Goal: Information Seeking & Learning: Learn about a topic

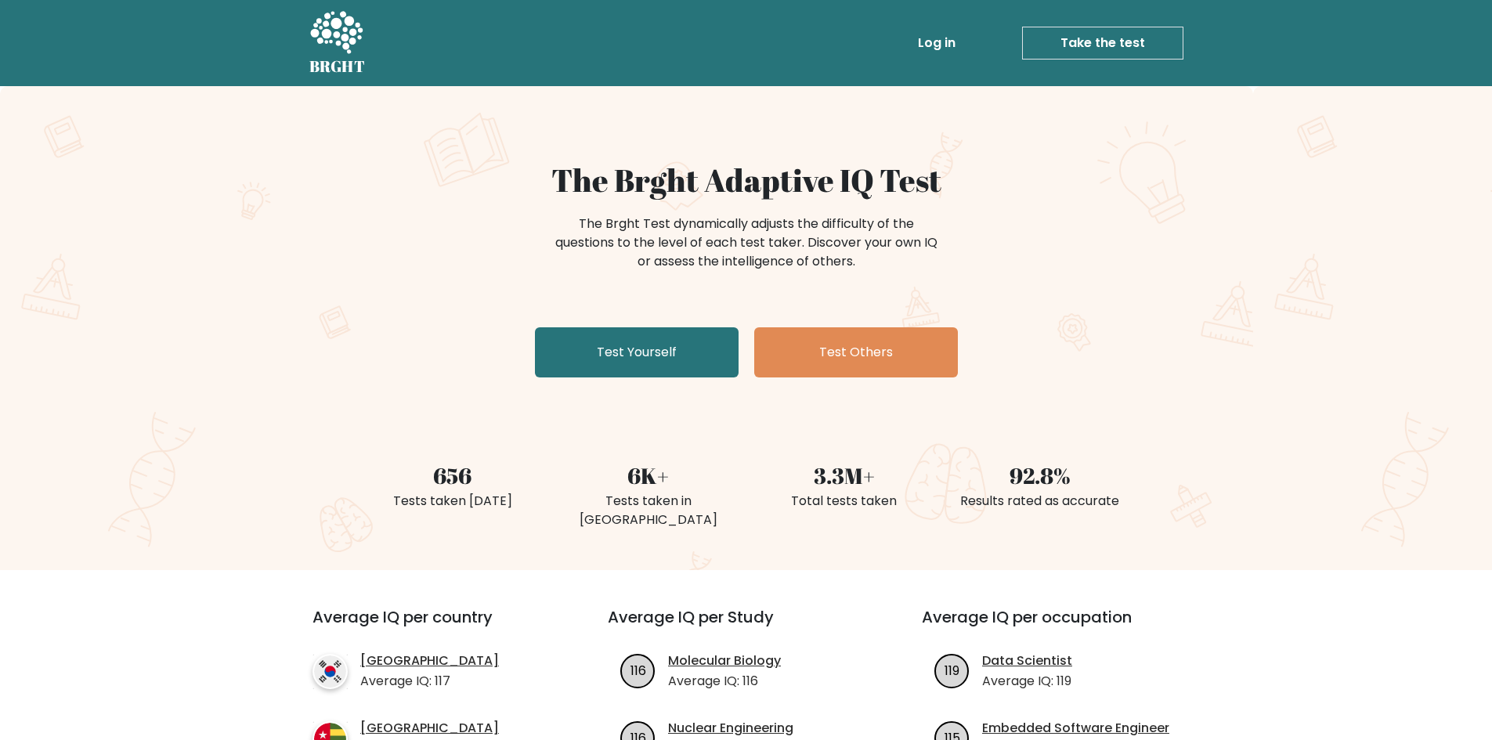
scroll to position [78, 0]
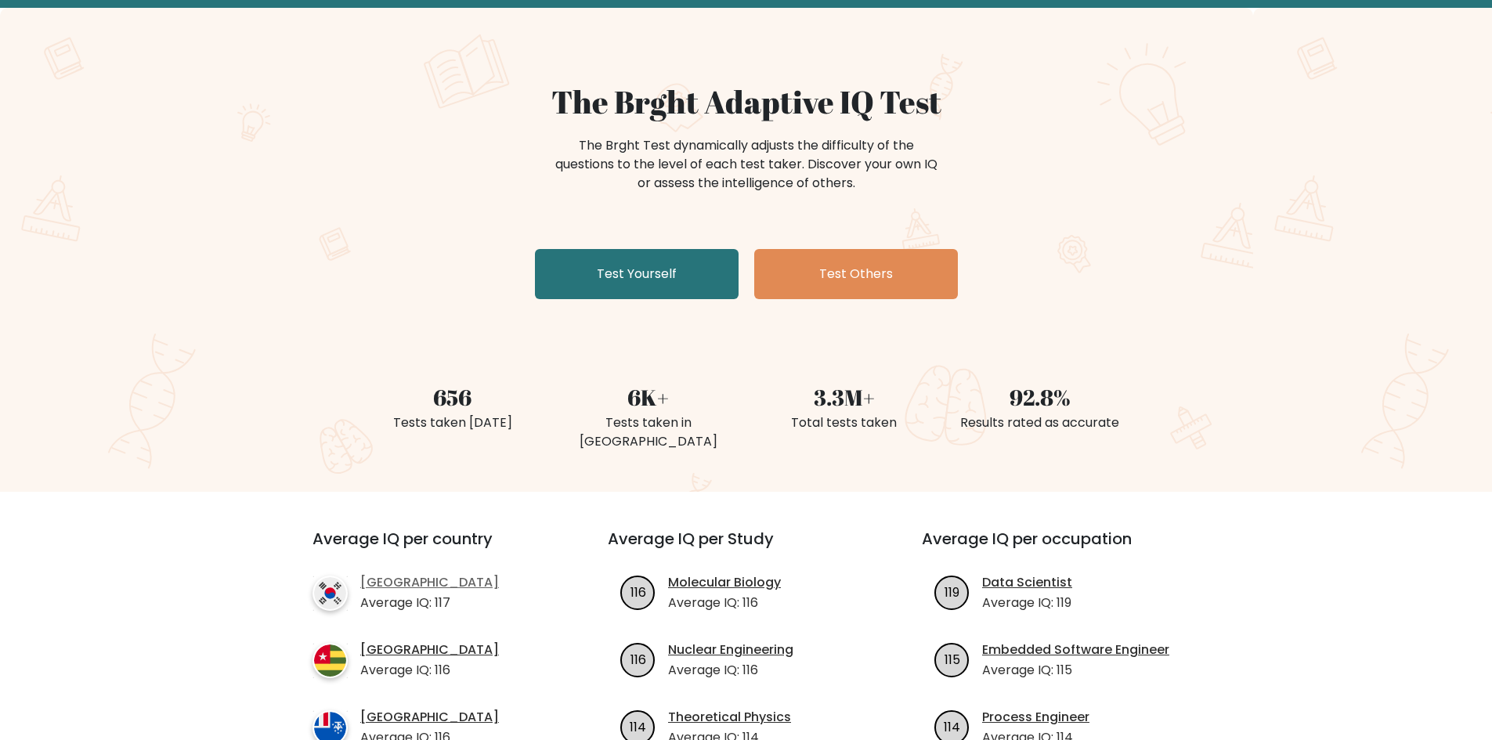
click at [389, 573] on link "[GEOGRAPHIC_DATA]" at bounding box center [429, 582] width 139 height 19
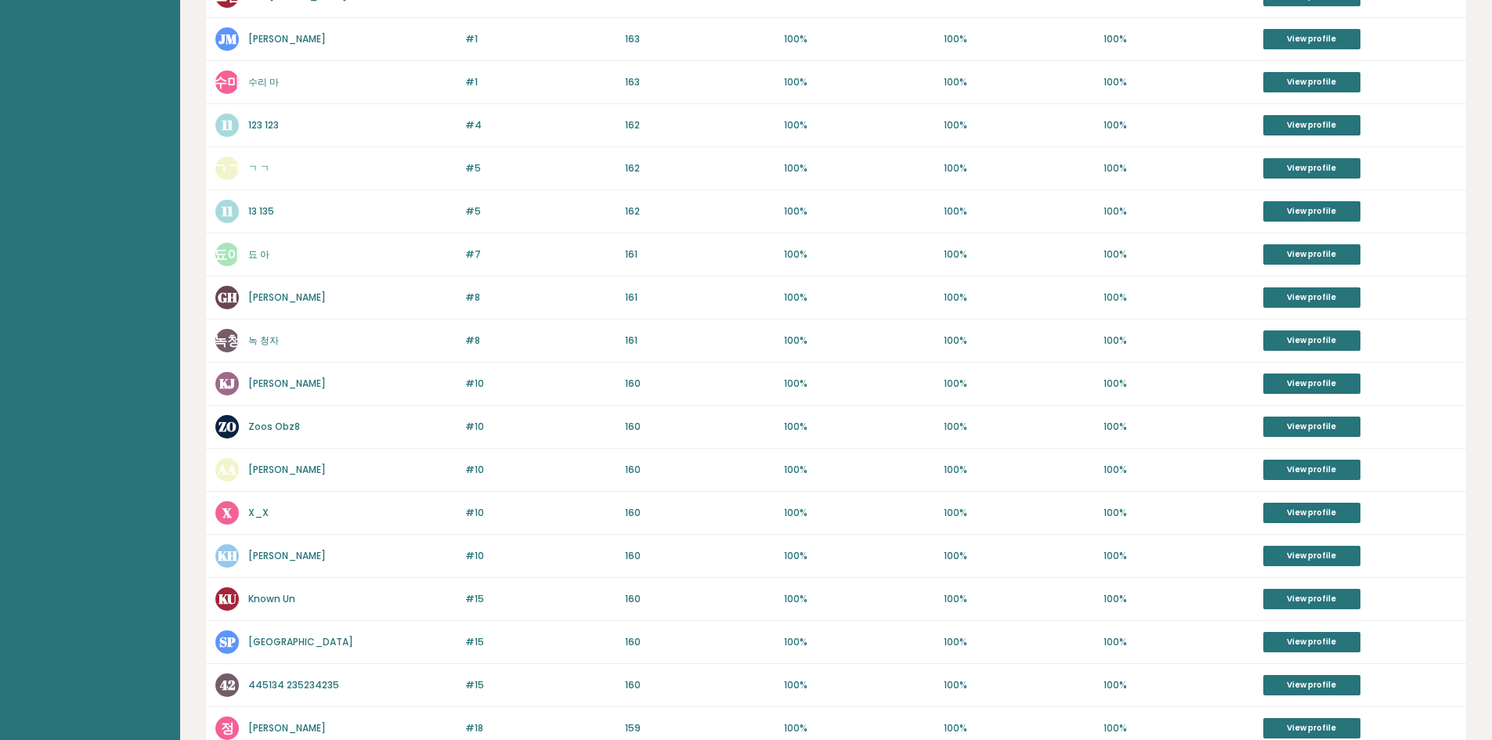
scroll to position [313, 0]
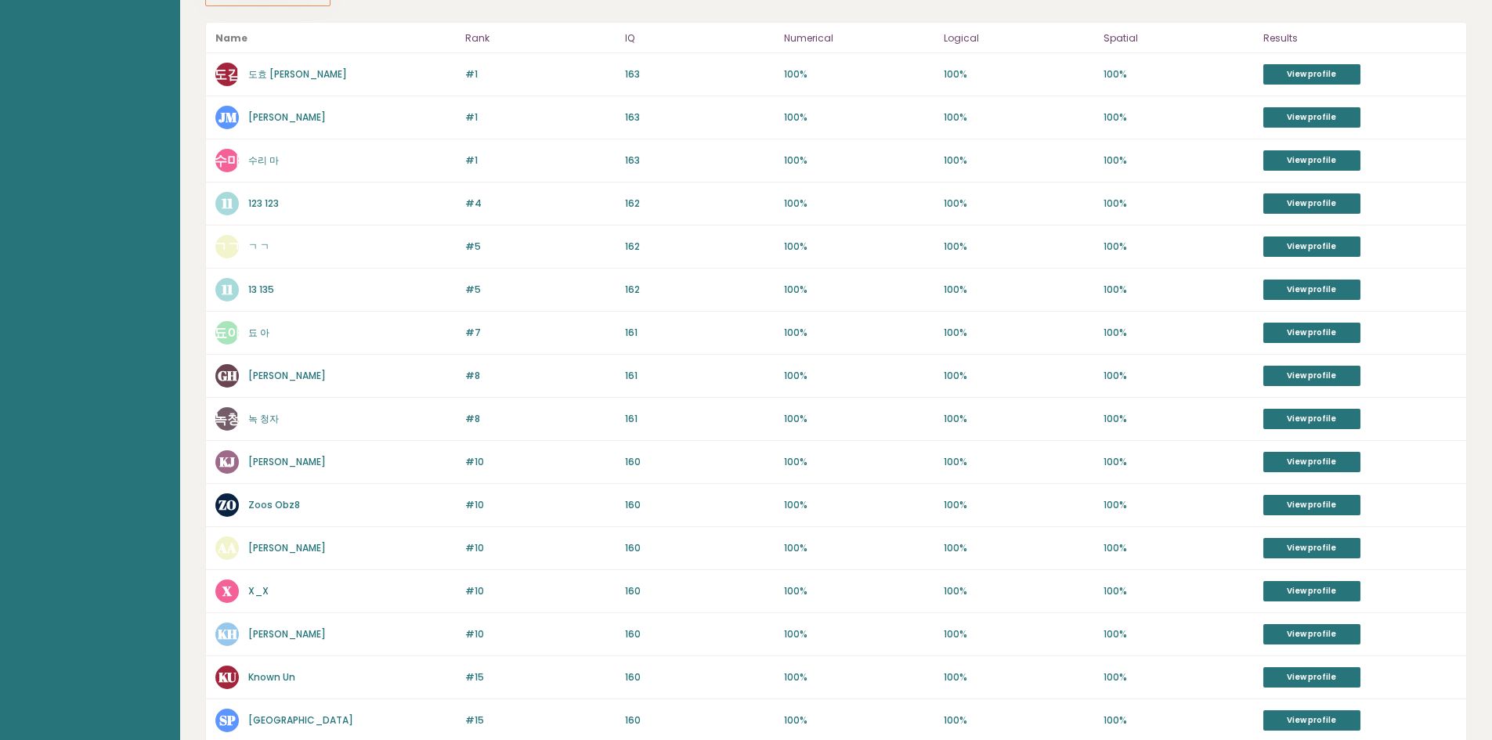
click at [264, 587] on link "X_X" at bounding box center [258, 590] width 20 height 13
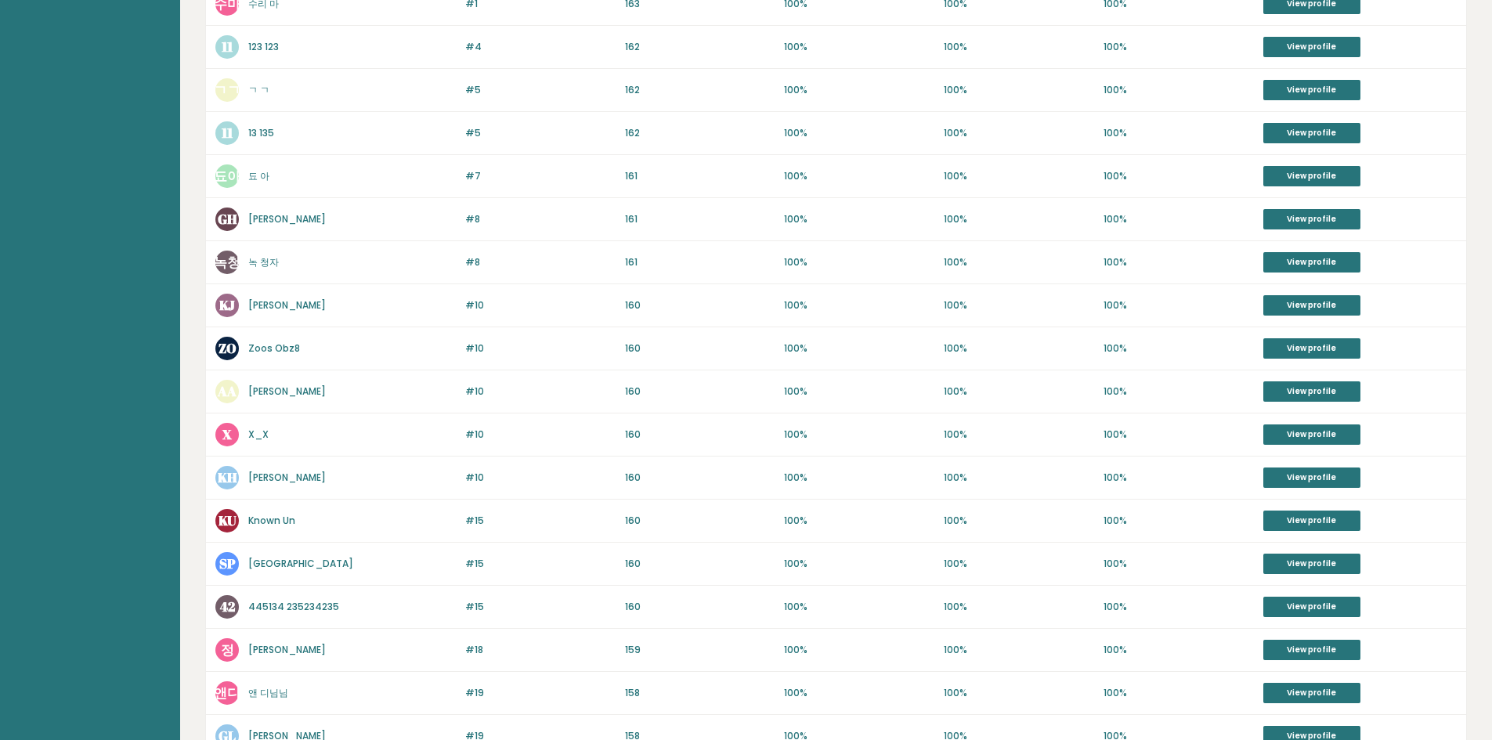
click at [254, 521] on link "Known Un" at bounding box center [271, 520] width 47 height 13
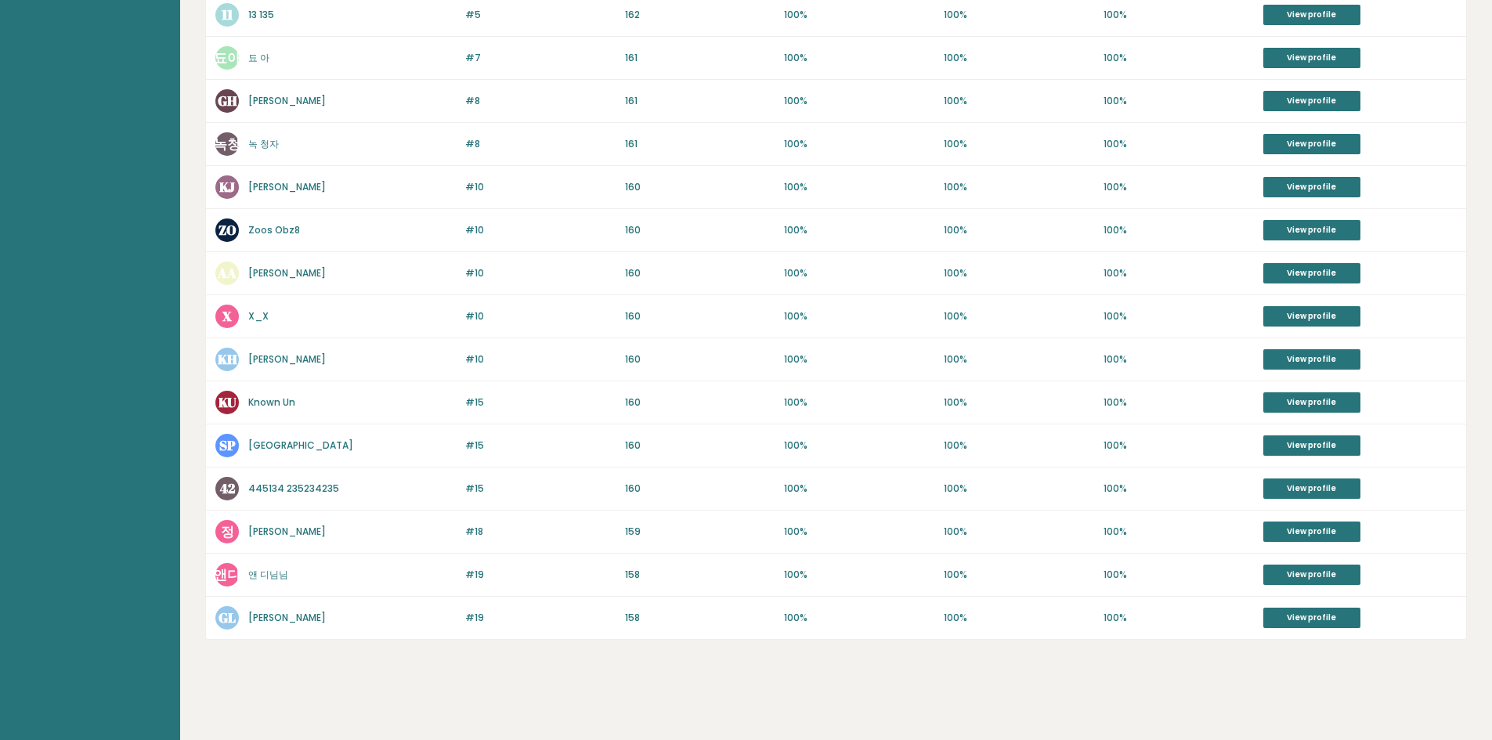
scroll to position [510, 0]
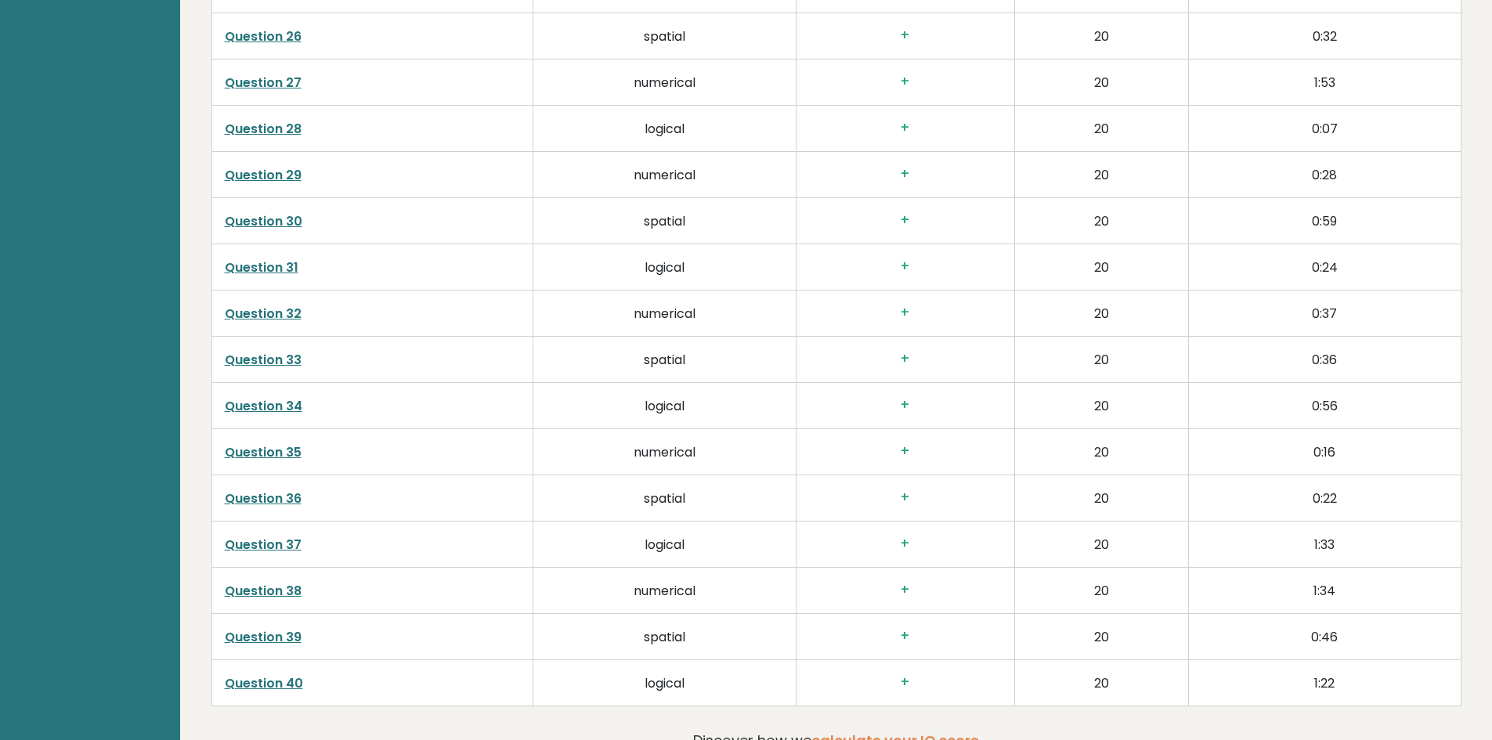
scroll to position [3821, 0]
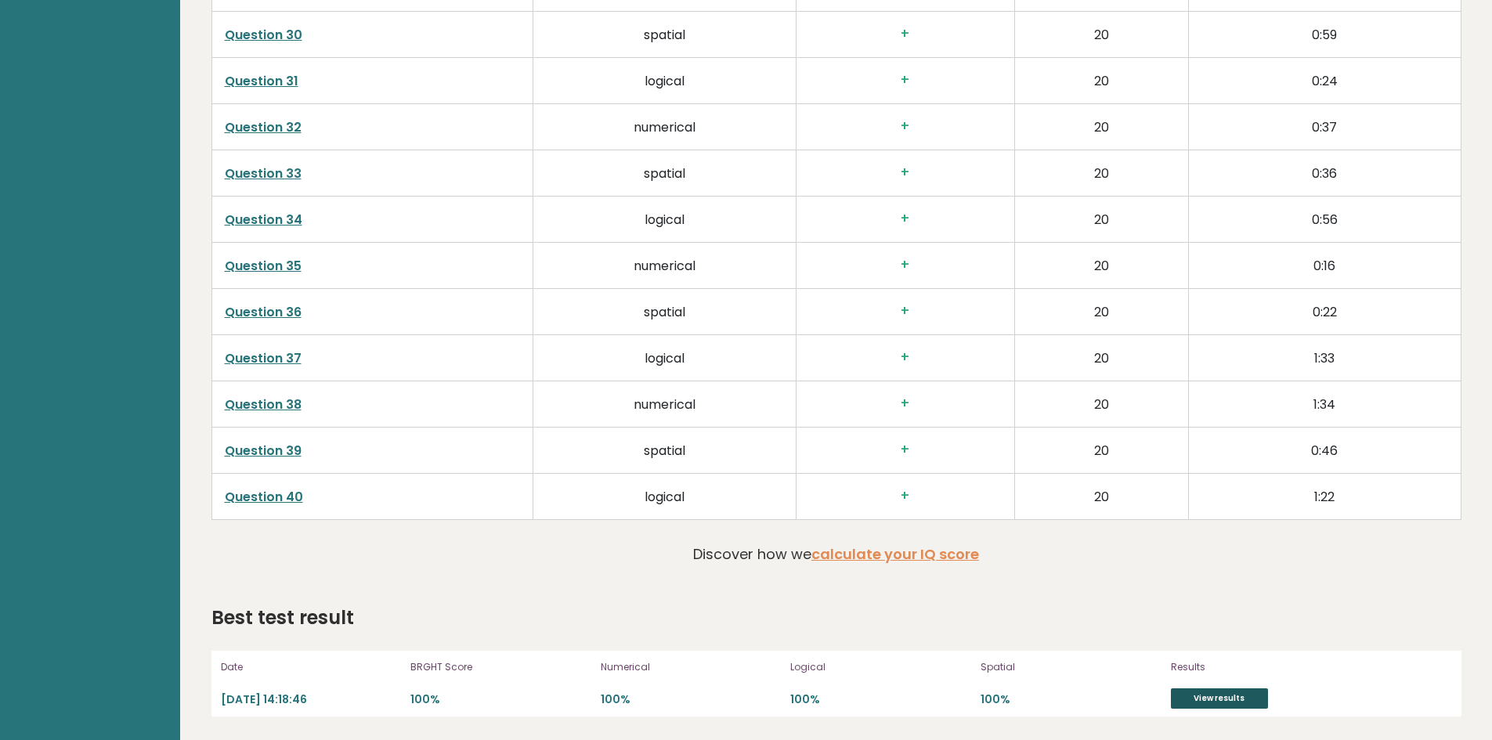
click at [1215, 698] on link "View results" at bounding box center [1219, 698] width 97 height 20
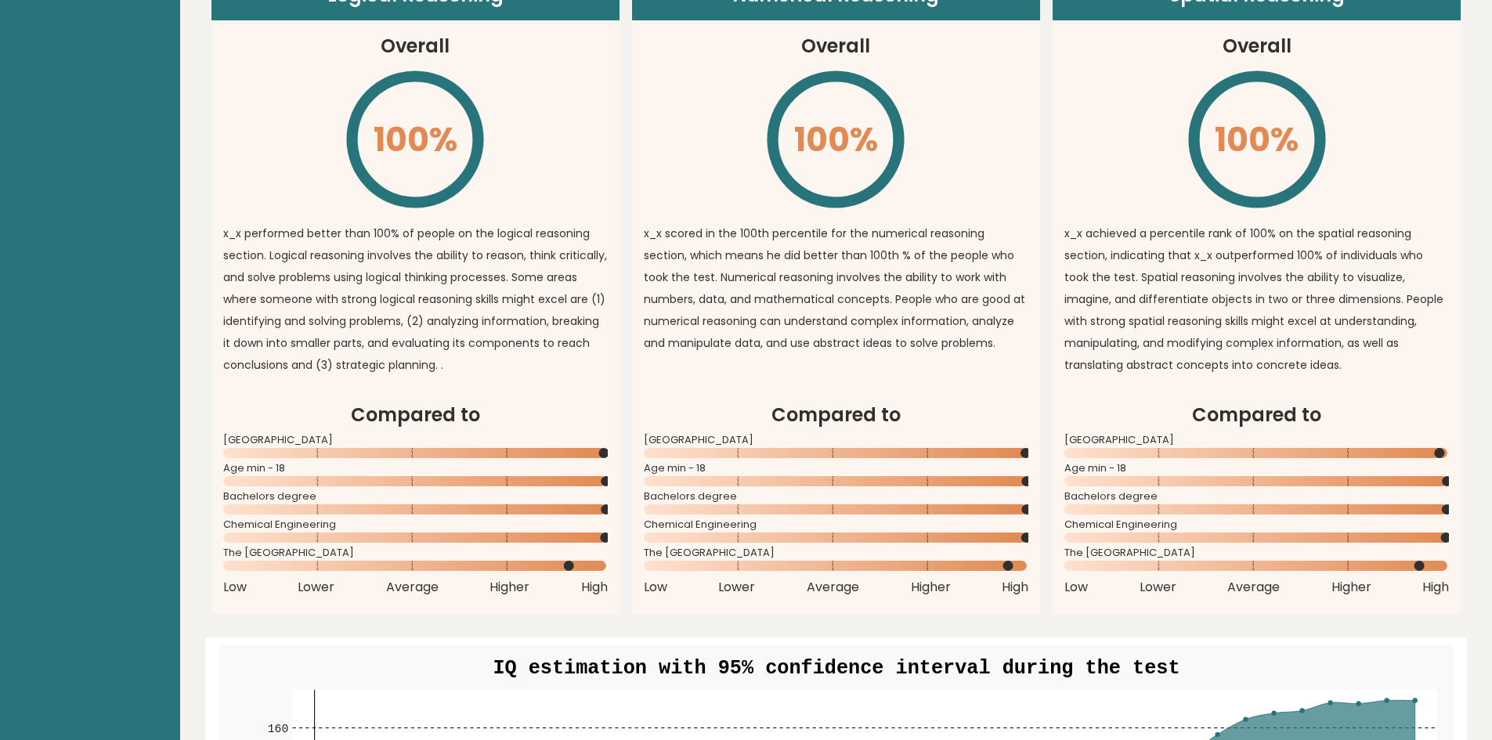
scroll to position [1410, 0]
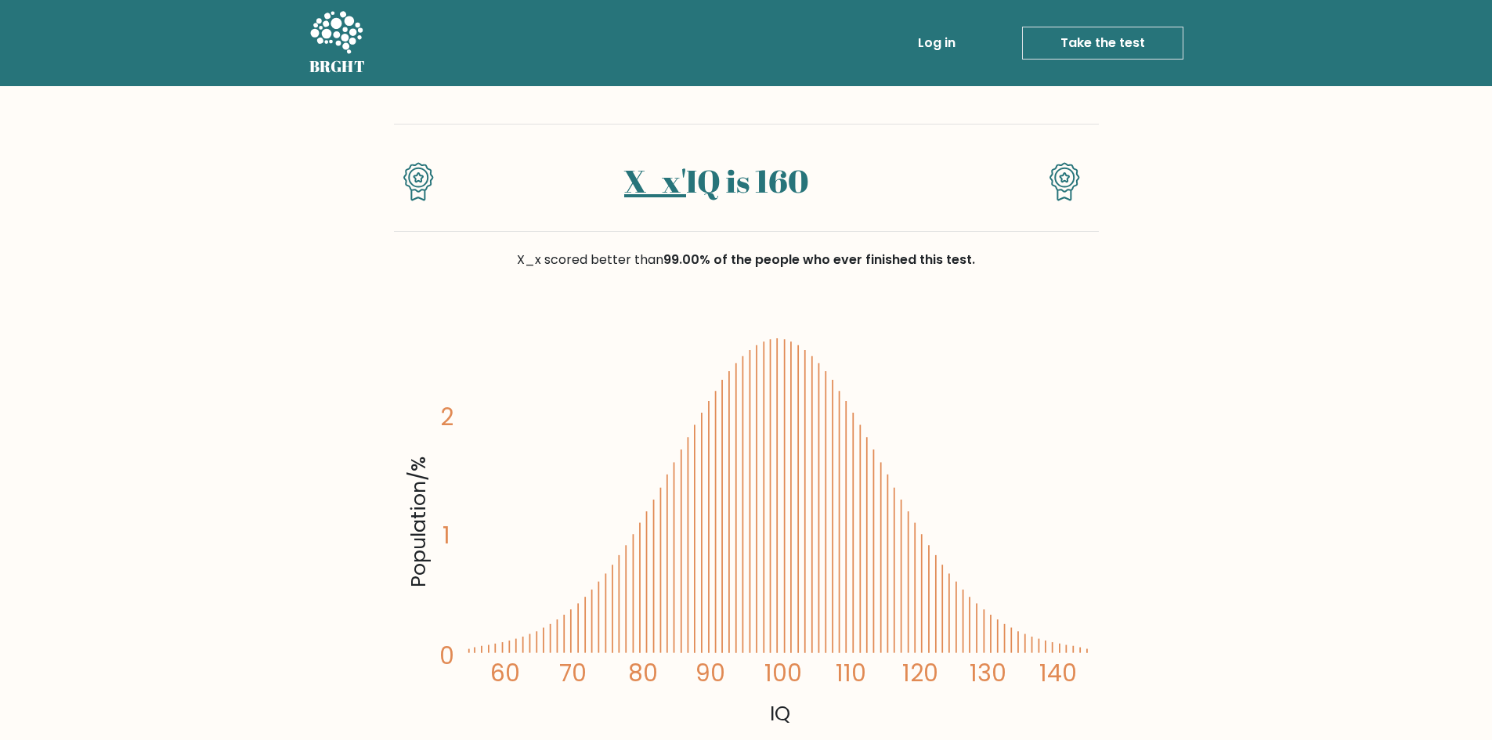
scroll to position [548, 0]
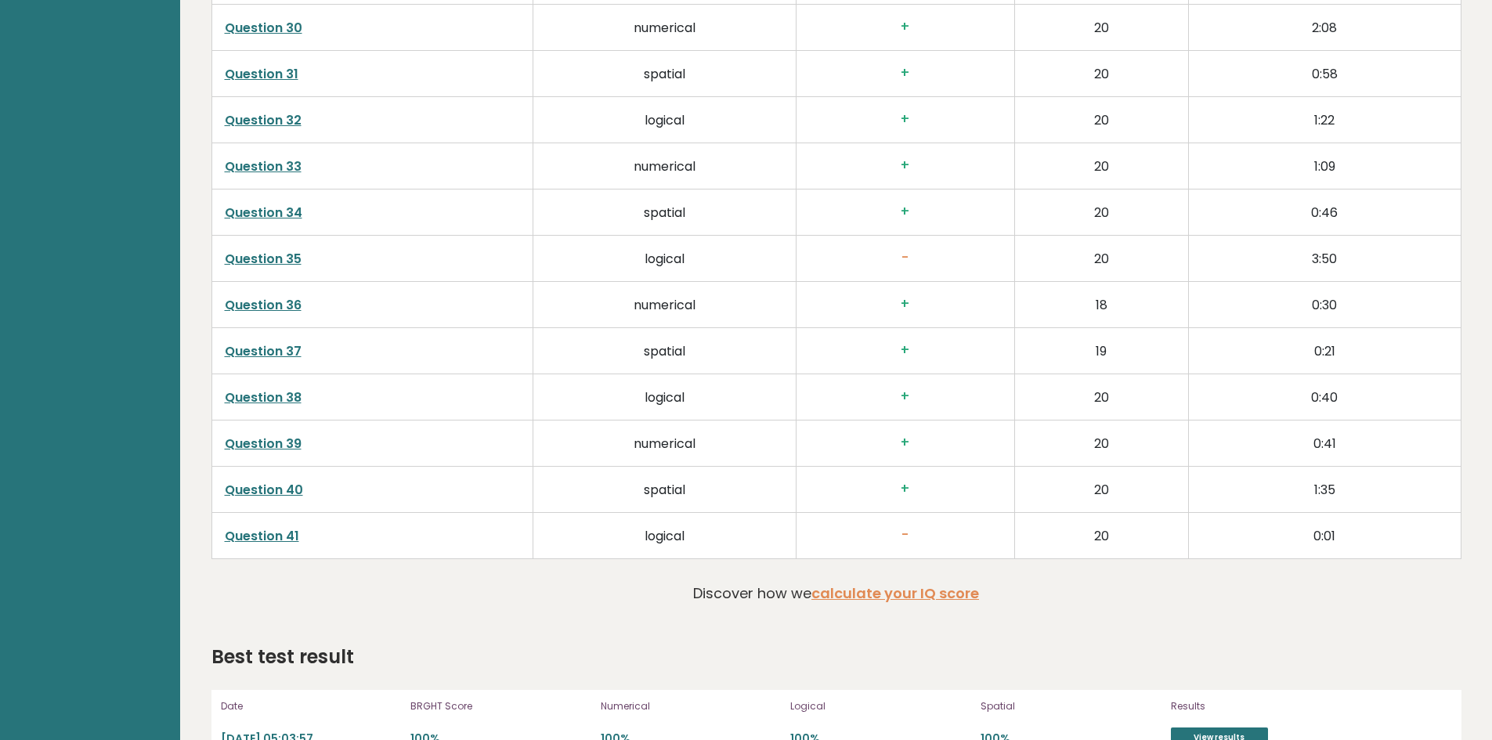
scroll to position [3886, 0]
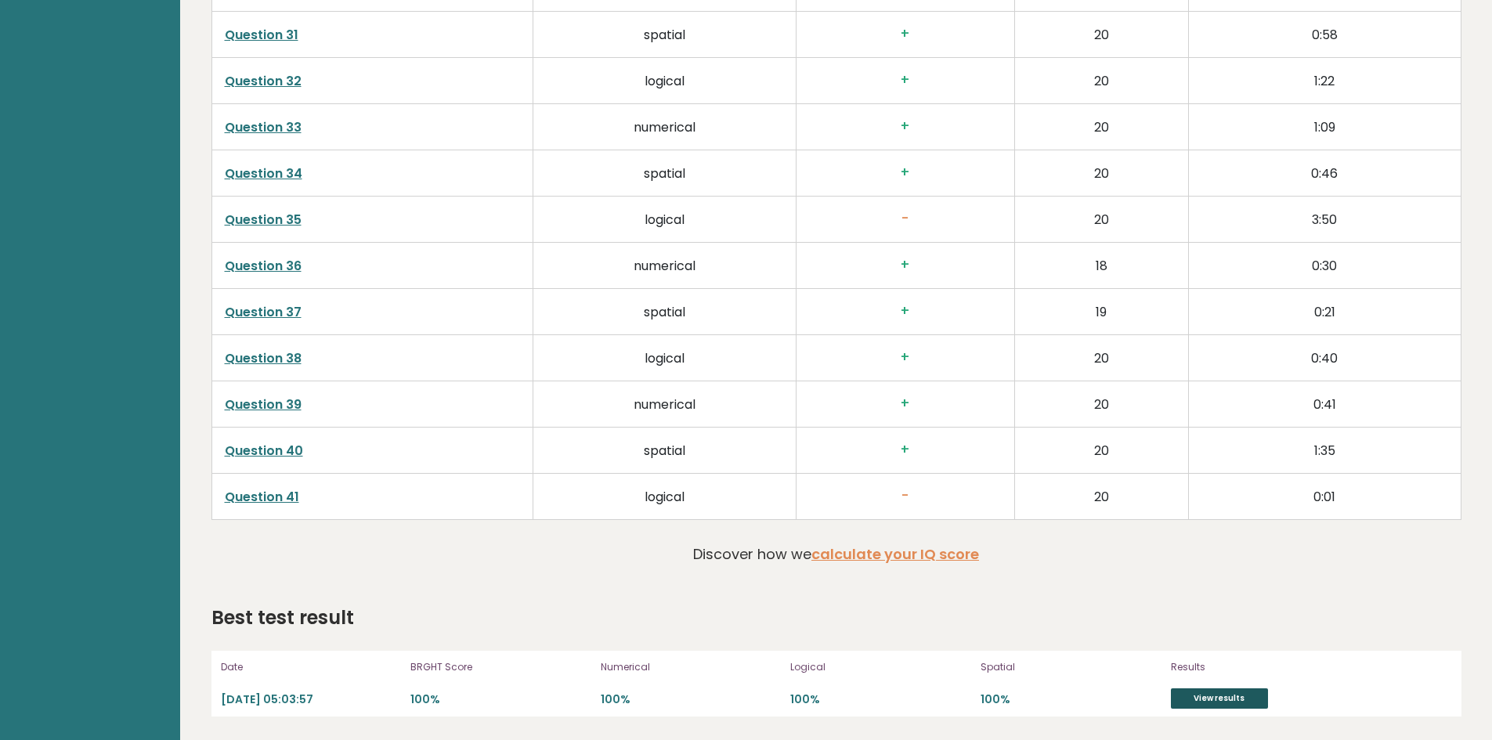
click at [1244, 696] on link "View results" at bounding box center [1219, 698] width 97 height 20
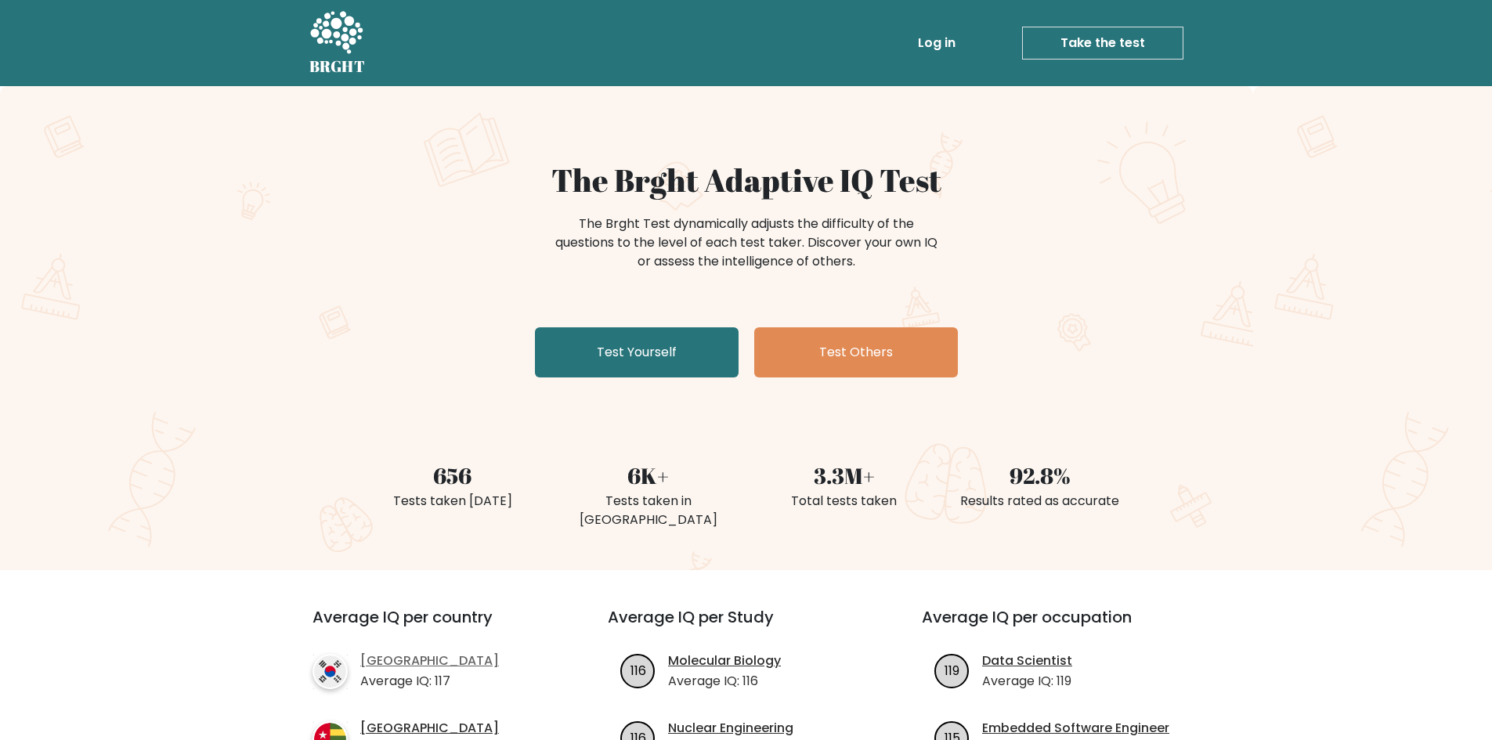
click at [402, 652] on link "[GEOGRAPHIC_DATA]" at bounding box center [429, 661] width 139 height 19
click at [961, 42] on link "Log in" at bounding box center [937, 42] width 50 height 31
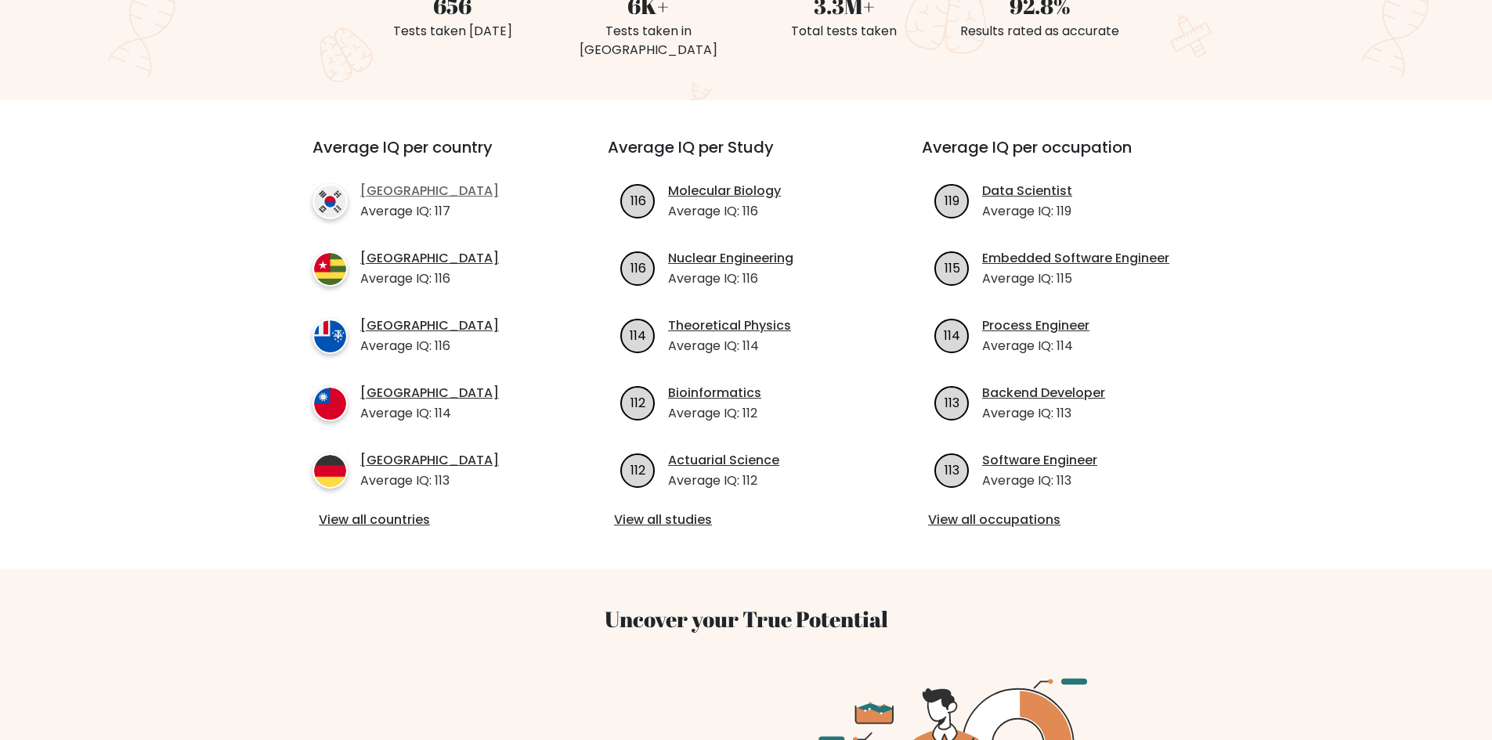
click at [399, 182] on link "[GEOGRAPHIC_DATA]" at bounding box center [429, 191] width 139 height 19
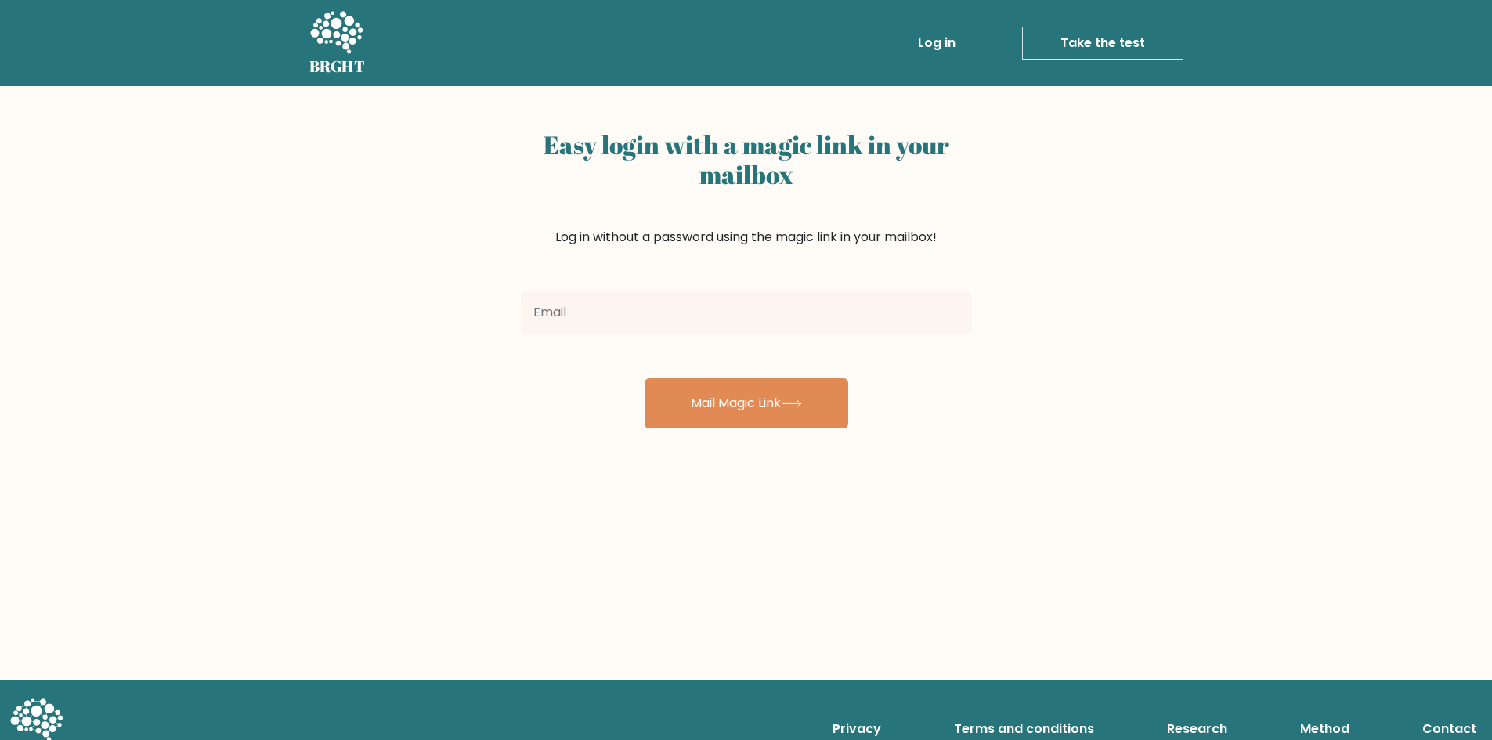
click at [684, 312] on input "email" at bounding box center [746, 313] width 451 height 44
type input "a"
type input "ss"
drag, startPoint x: 562, startPoint y: 320, endPoint x: 468, endPoint y: 326, distance: 94.9
click at [468, 326] on div "Easy login with a magic link in your mailbox Log in without a password using th…" at bounding box center [746, 383] width 1492 height 594
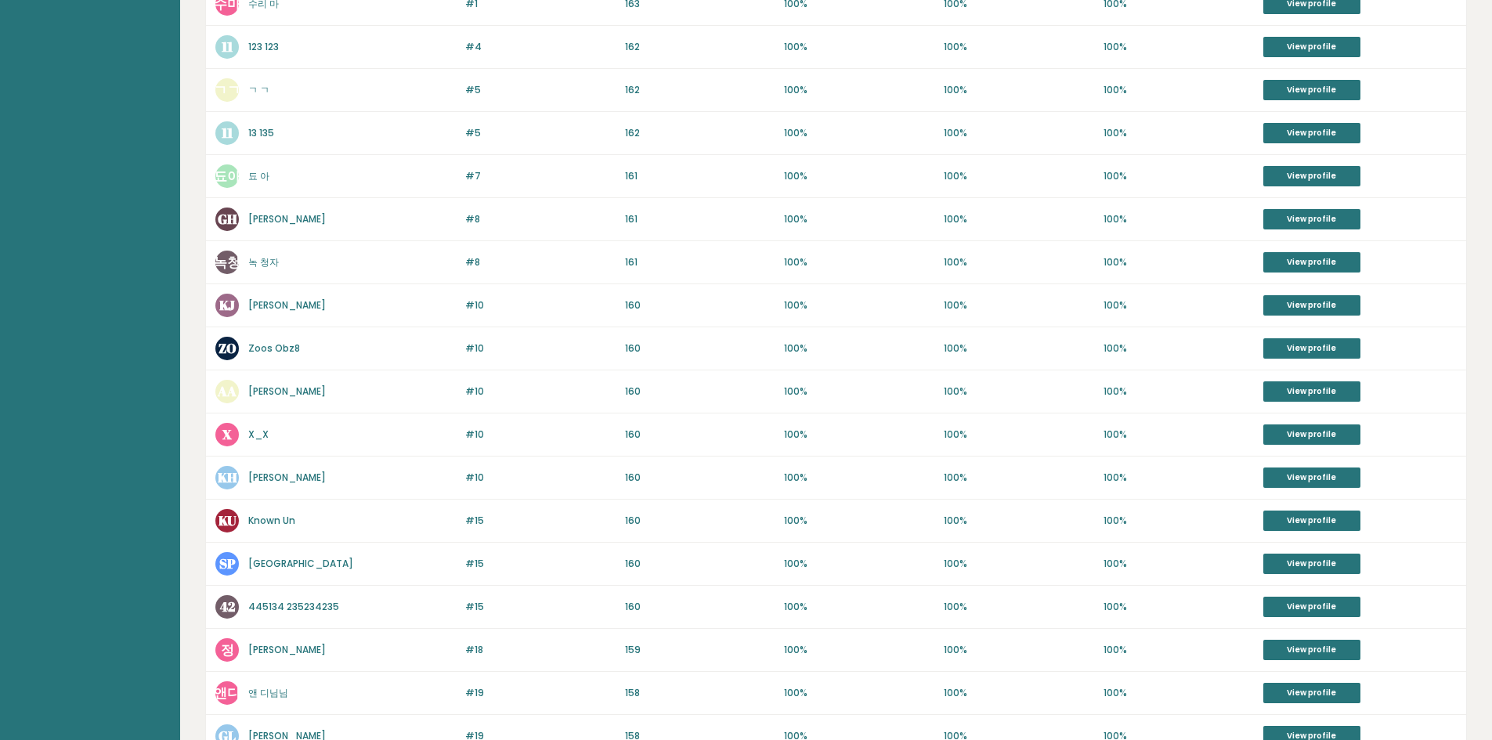
scroll to position [548, 0]
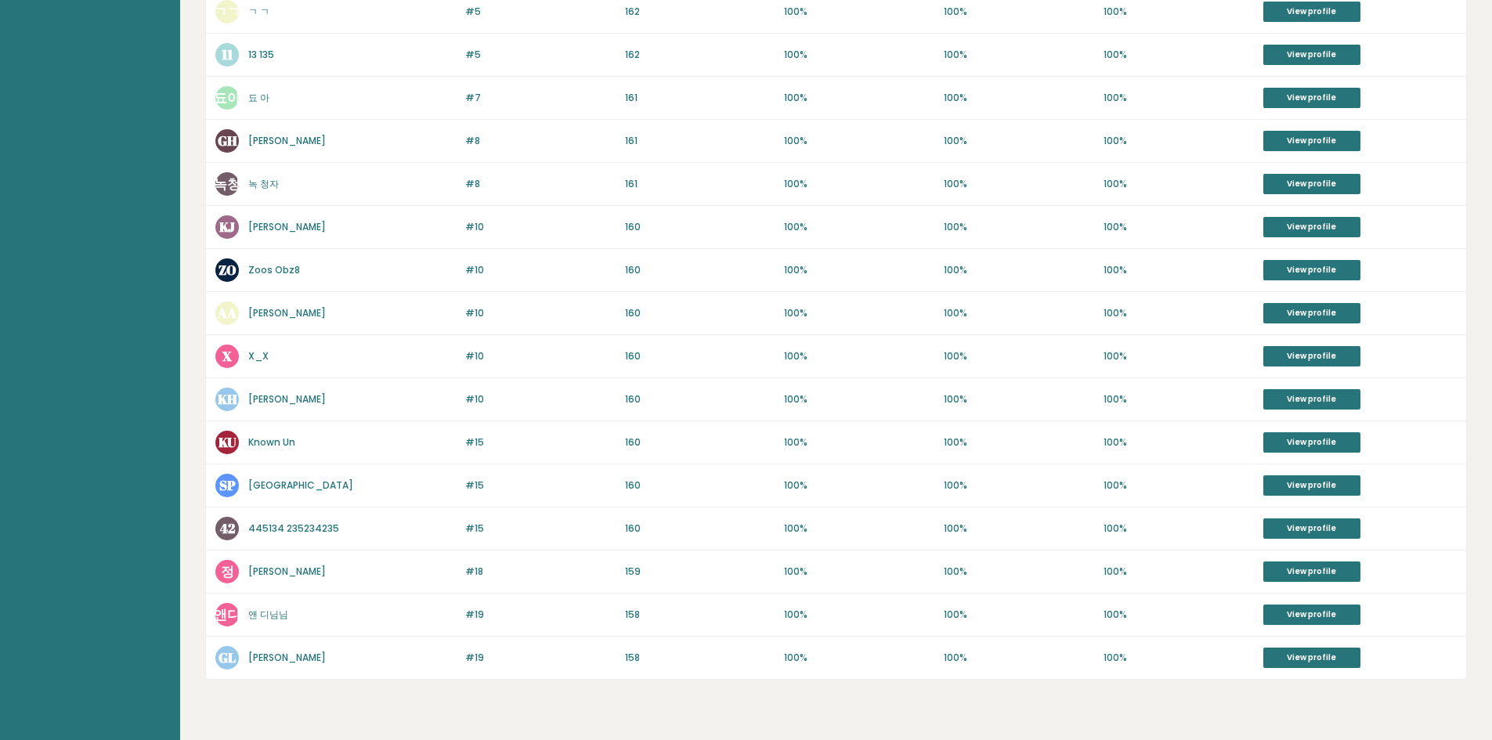
click at [267, 446] on link "Known Un" at bounding box center [271, 441] width 47 height 13
click at [249, 356] on link "X_X" at bounding box center [258, 355] width 20 height 13
click at [280, 442] on link "Known Un" at bounding box center [271, 441] width 47 height 13
click at [262, 361] on link "X_X" at bounding box center [258, 355] width 20 height 13
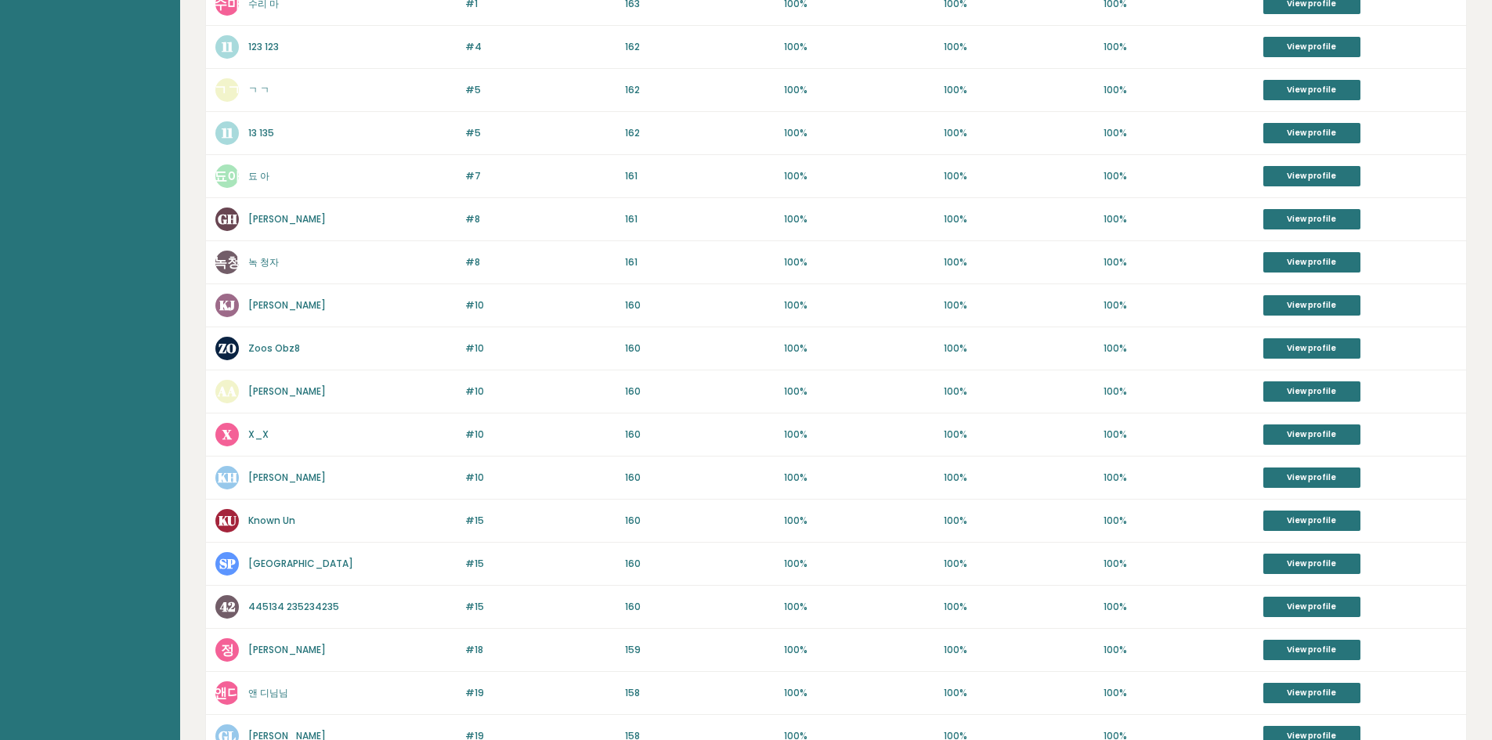
scroll to position [392, 0]
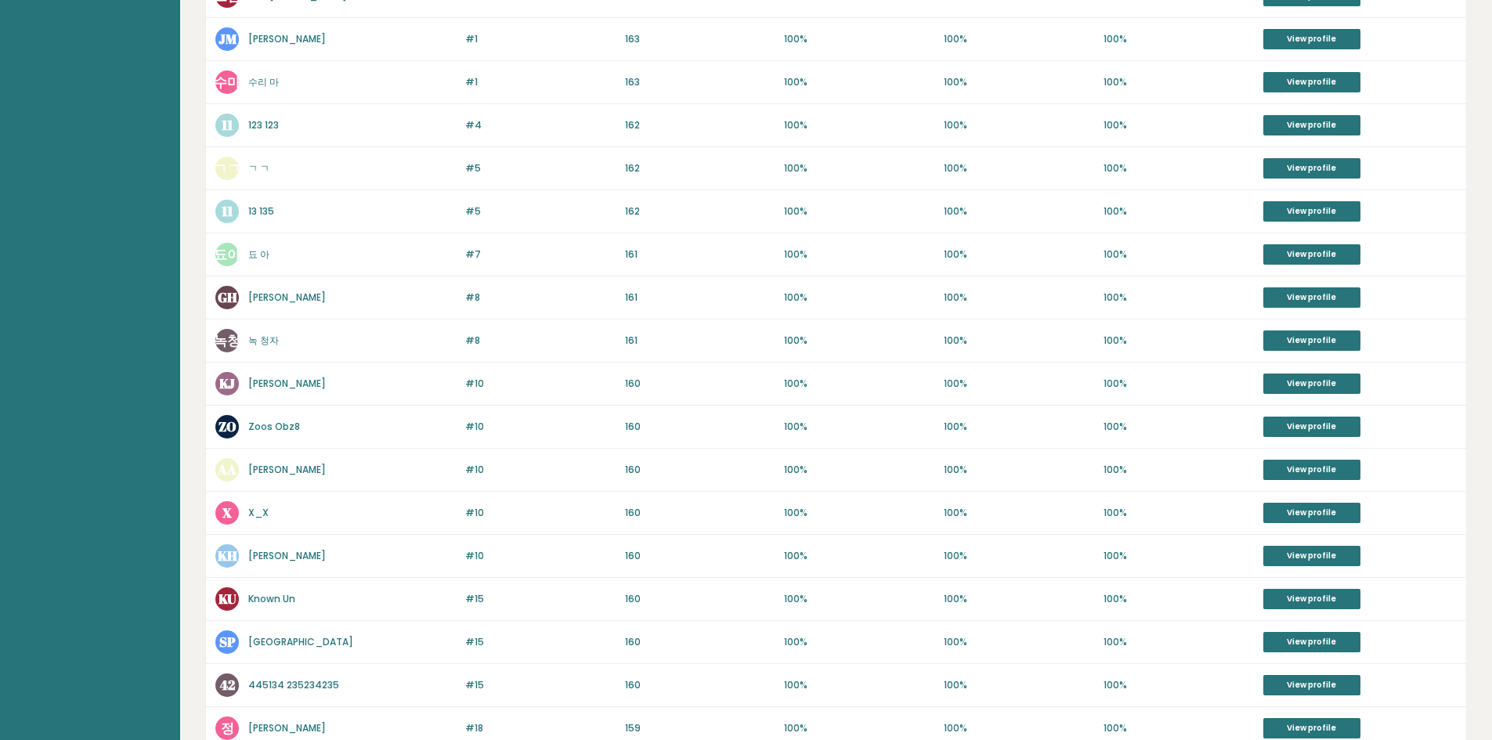
click at [258, 260] on link "됴 아" at bounding box center [258, 253] width 21 height 13
click at [262, 509] on link "X_X" at bounding box center [258, 512] width 20 height 13
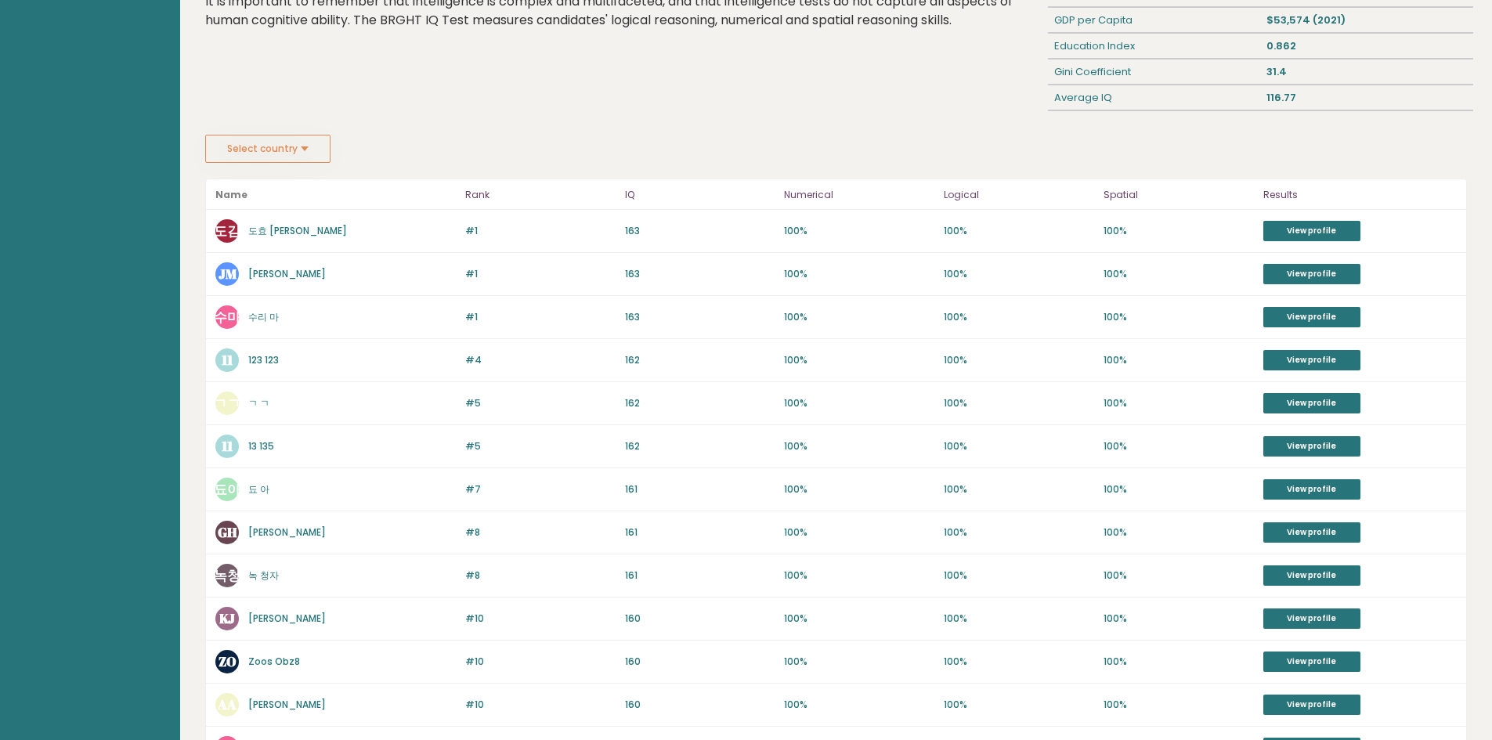
click at [265, 232] on link "도효 김" at bounding box center [297, 230] width 99 height 13
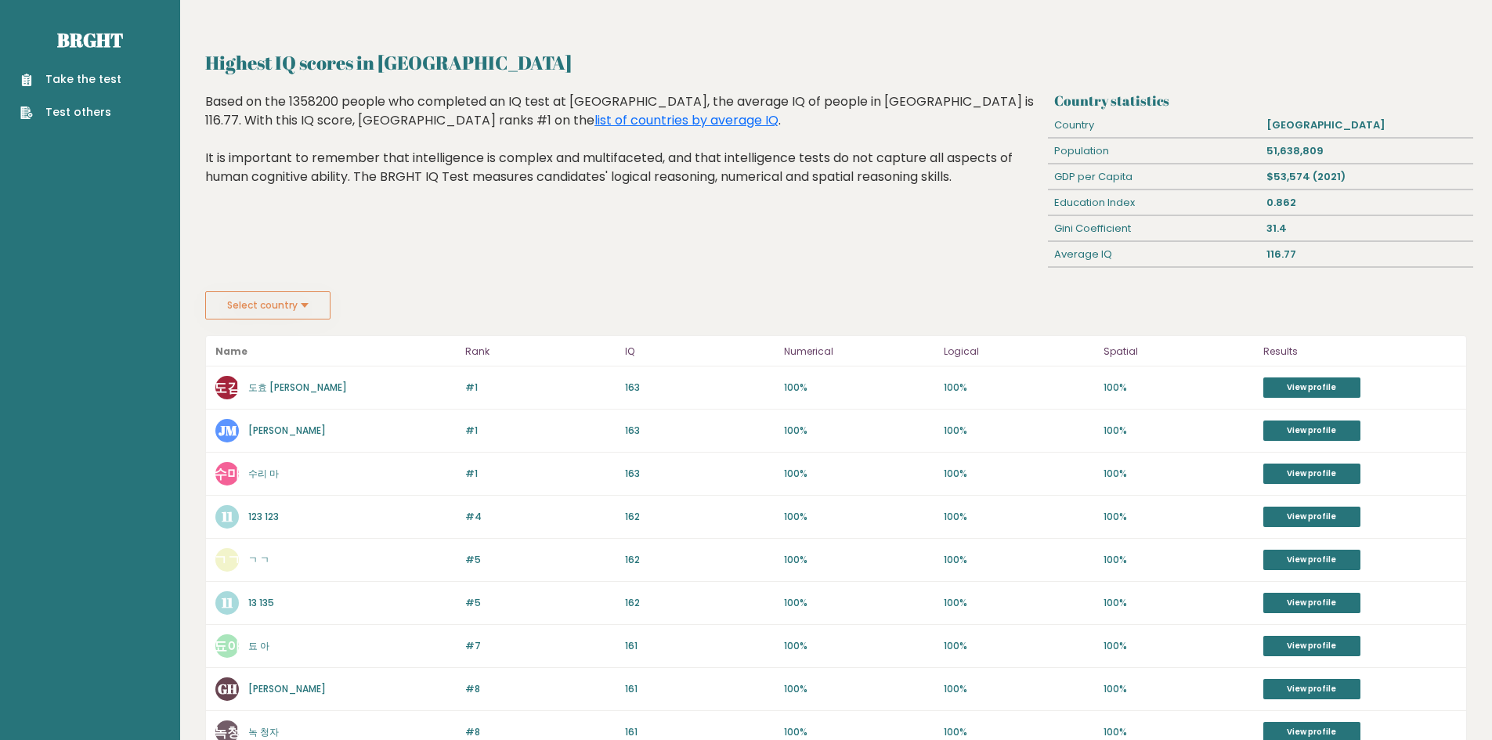
click at [272, 394] on p "도효 김" at bounding box center [297, 388] width 99 height 14
click at [268, 391] on link "도효 김" at bounding box center [297, 387] width 99 height 13
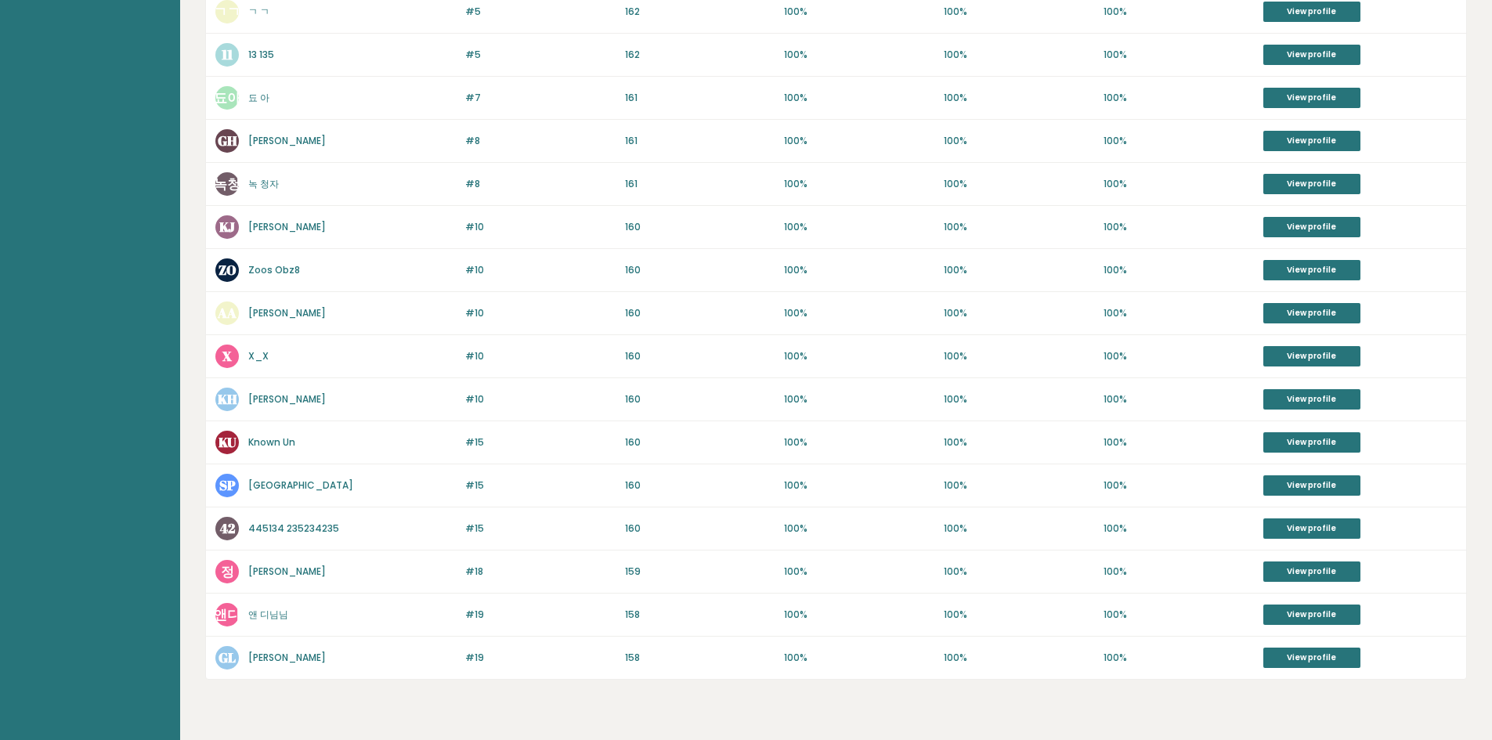
scroll to position [588, 0]
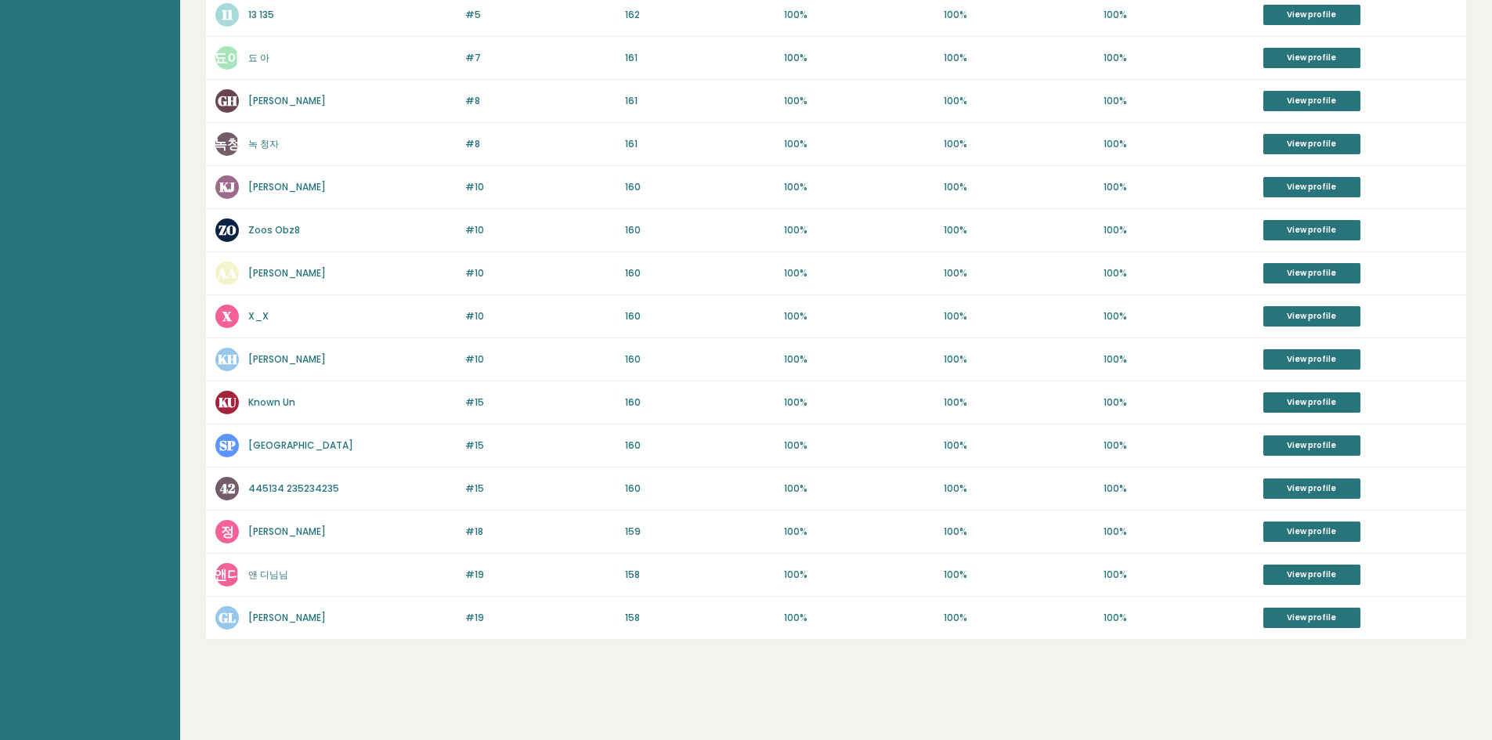
click at [264, 312] on link "X_X" at bounding box center [258, 315] width 20 height 13
click at [262, 322] on link "X_X" at bounding box center [258, 315] width 20 height 13
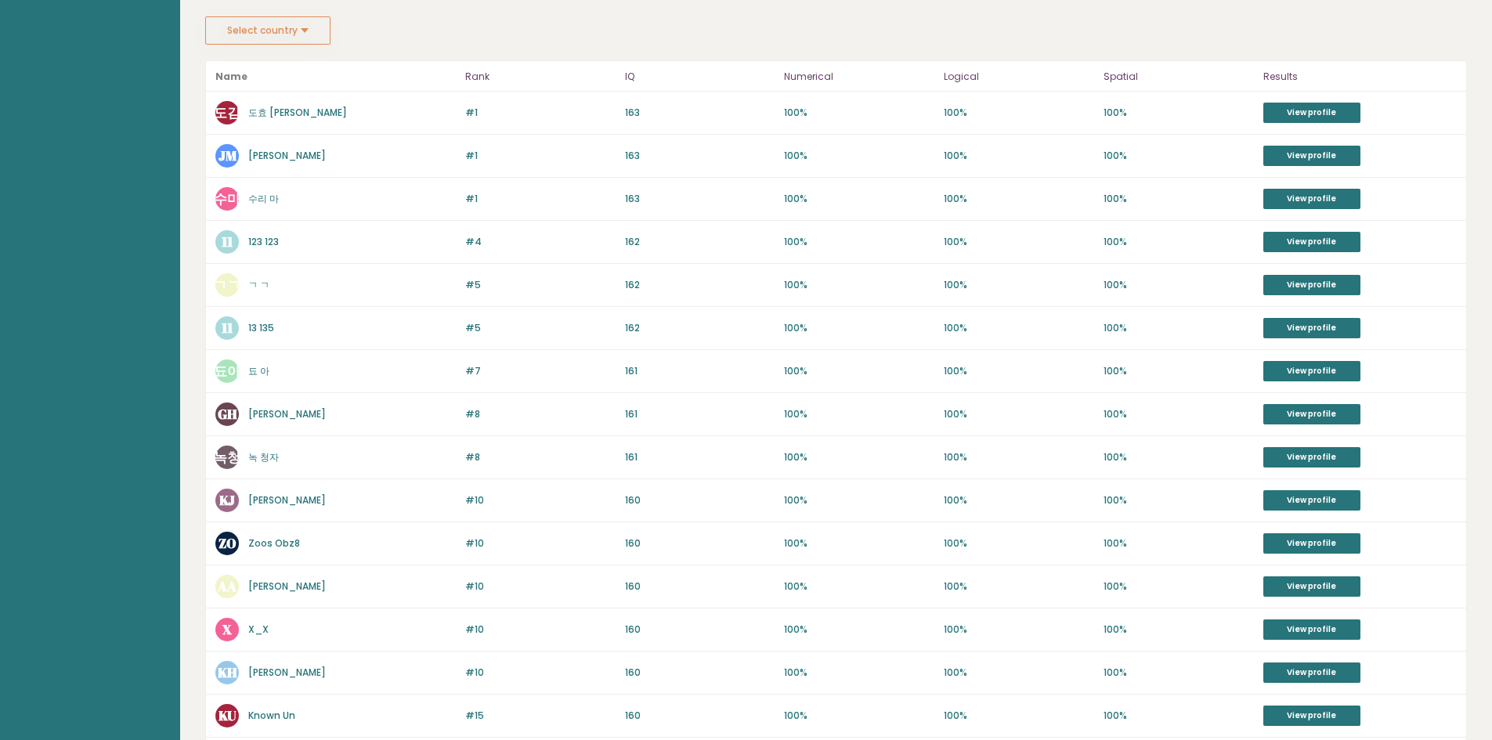
click at [283, 153] on link "Jeong Minseock" at bounding box center [287, 155] width 78 height 13
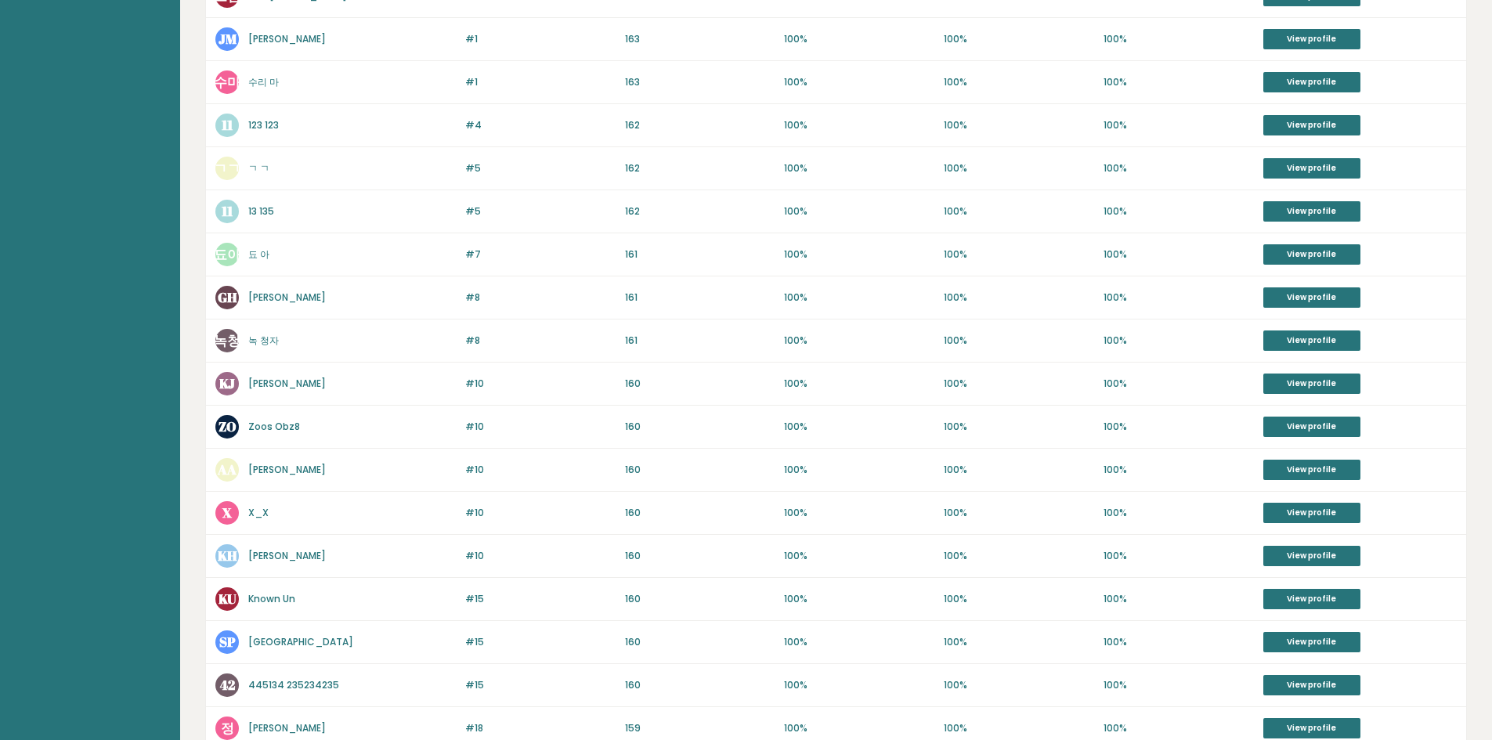
scroll to position [548, 0]
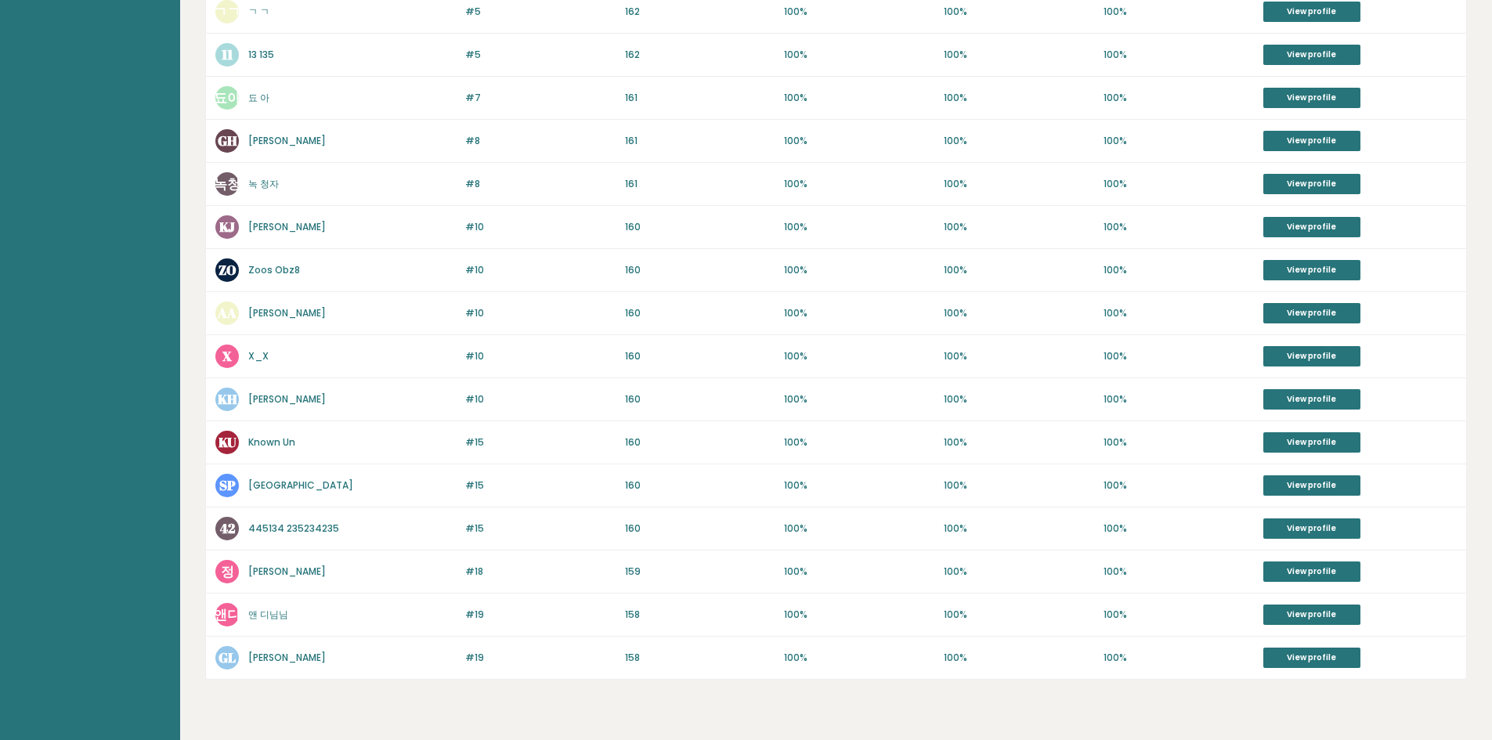
click at [264, 352] on link "X_X" at bounding box center [258, 355] width 20 height 13
click at [276, 443] on link "Known Un" at bounding box center [271, 441] width 47 height 13
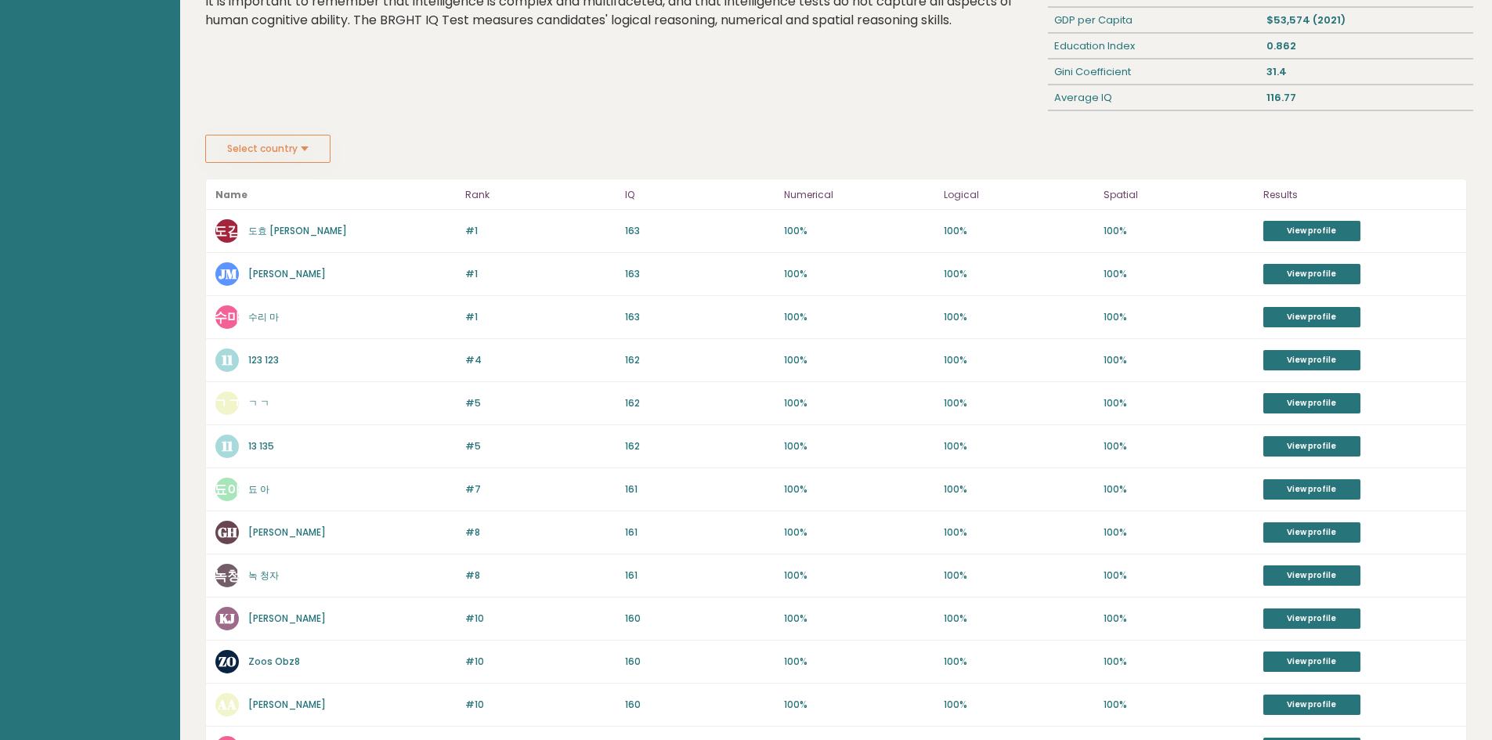
scroll to position [313, 0]
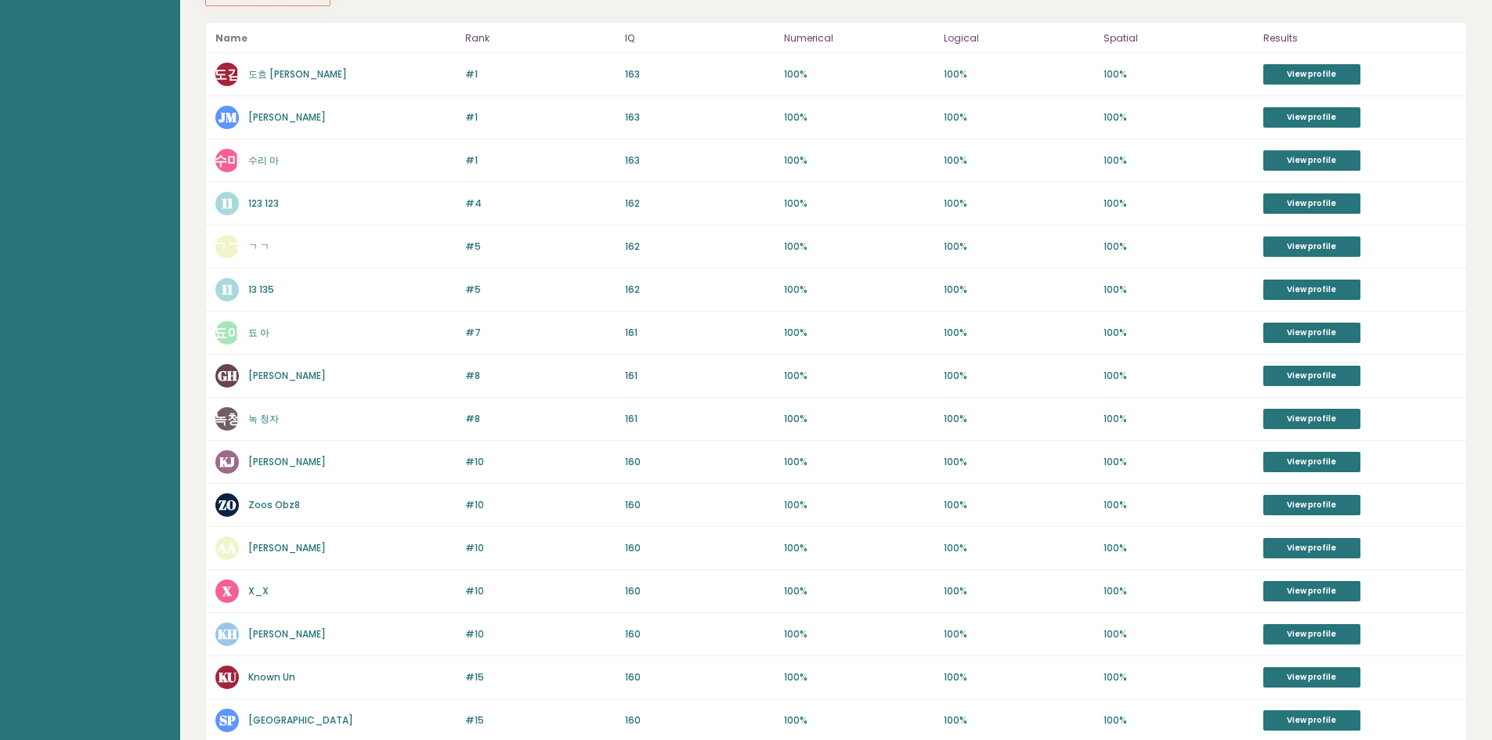
click at [258, 606] on div "#10 X X_X 161 #10 160 100% 100% 100% View profile" at bounding box center [836, 591] width 1260 height 43
click at [253, 598] on p "X_X" at bounding box center [258, 591] width 20 height 14
click at [254, 592] on link "X_X" at bounding box center [258, 590] width 20 height 13
click at [255, 587] on link "X_X" at bounding box center [258, 590] width 20 height 13
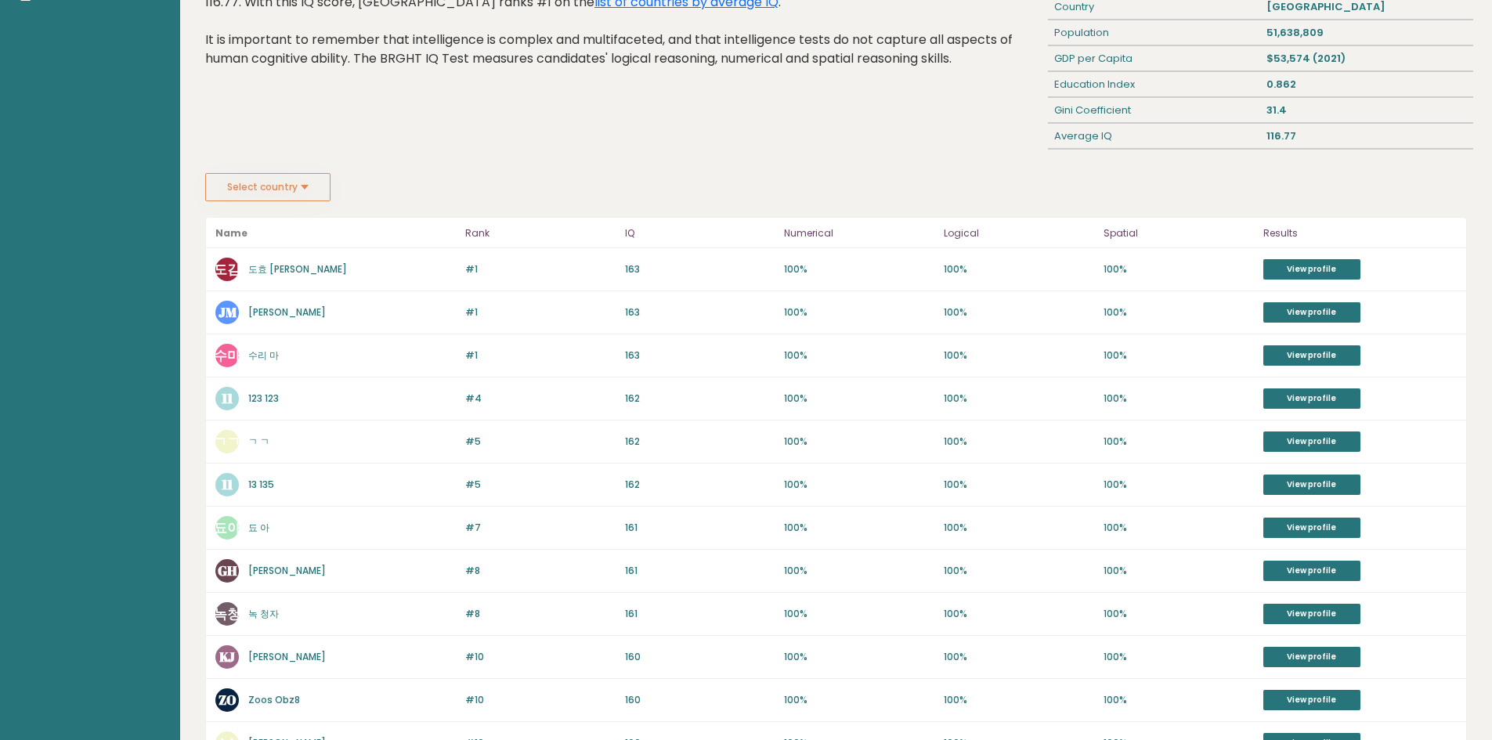
scroll to position [510, 0]
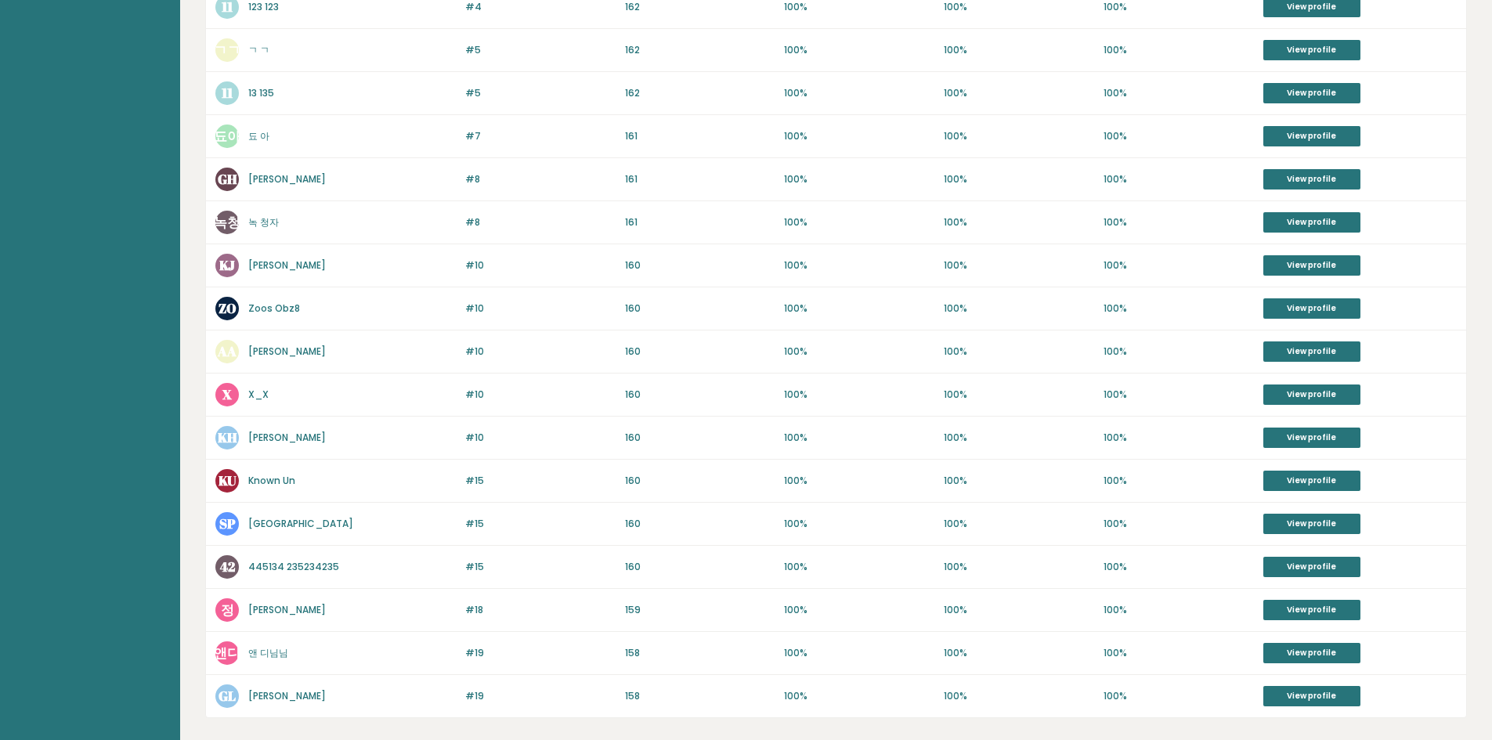
click at [255, 395] on link "X_X" at bounding box center [258, 394] width 20 height 13
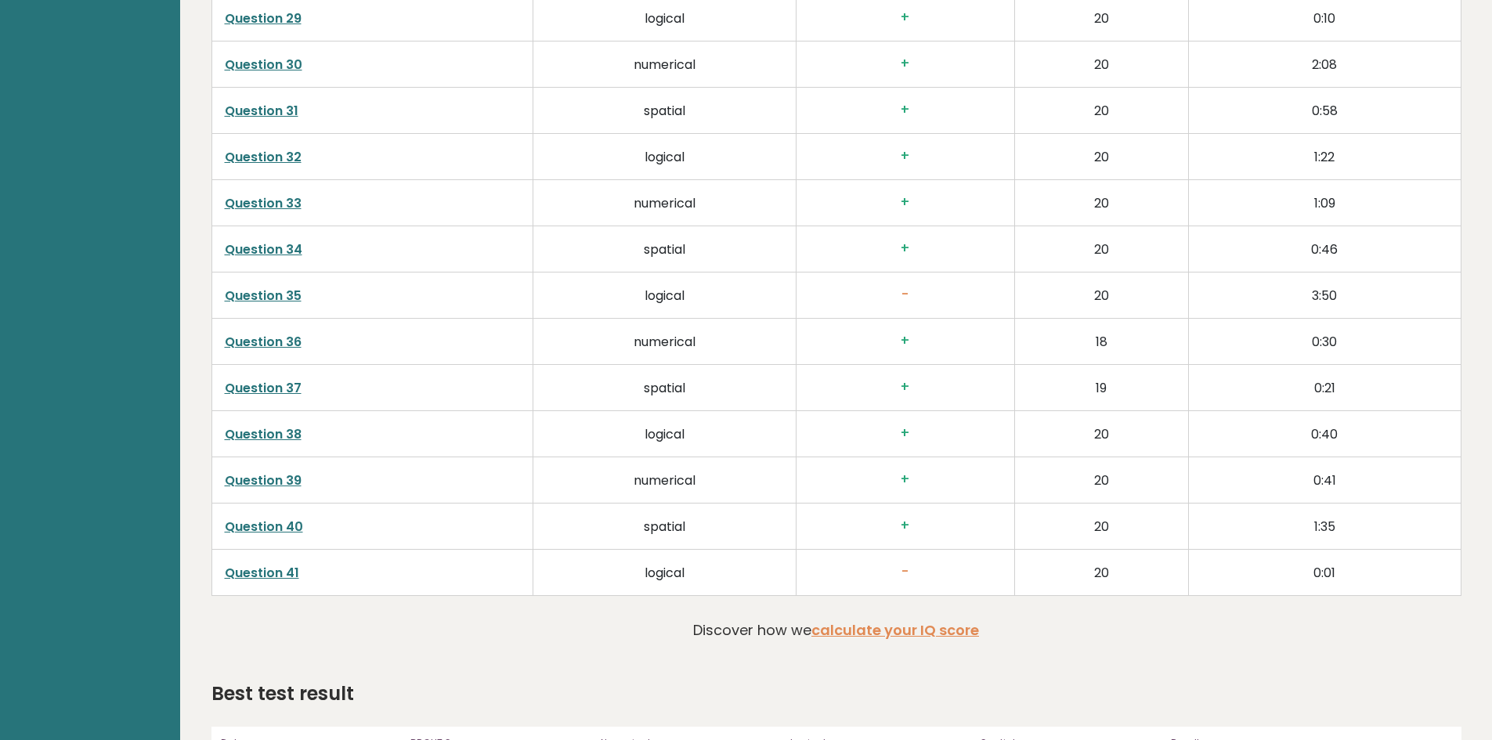
scroll to position [3812, 0]
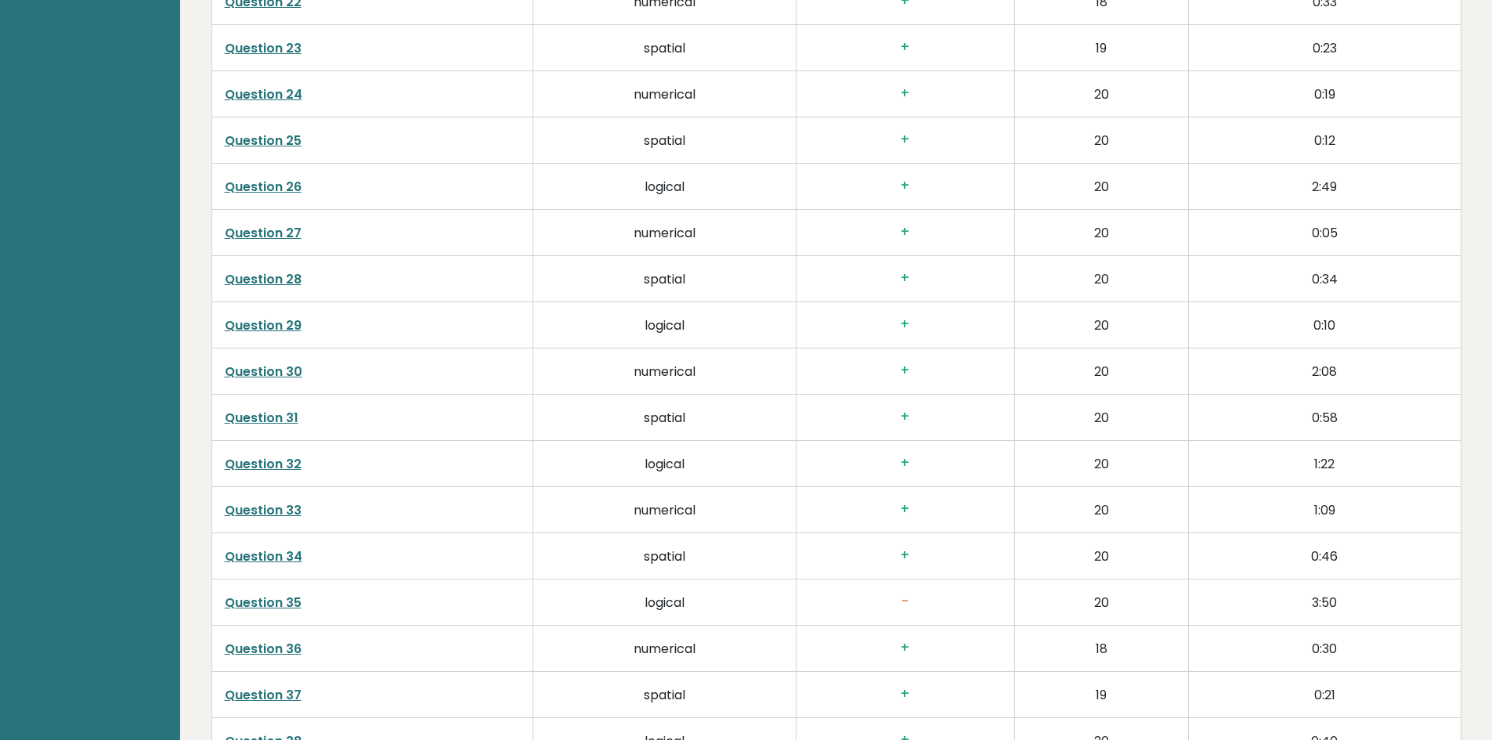
scroll to position [3540, 0]
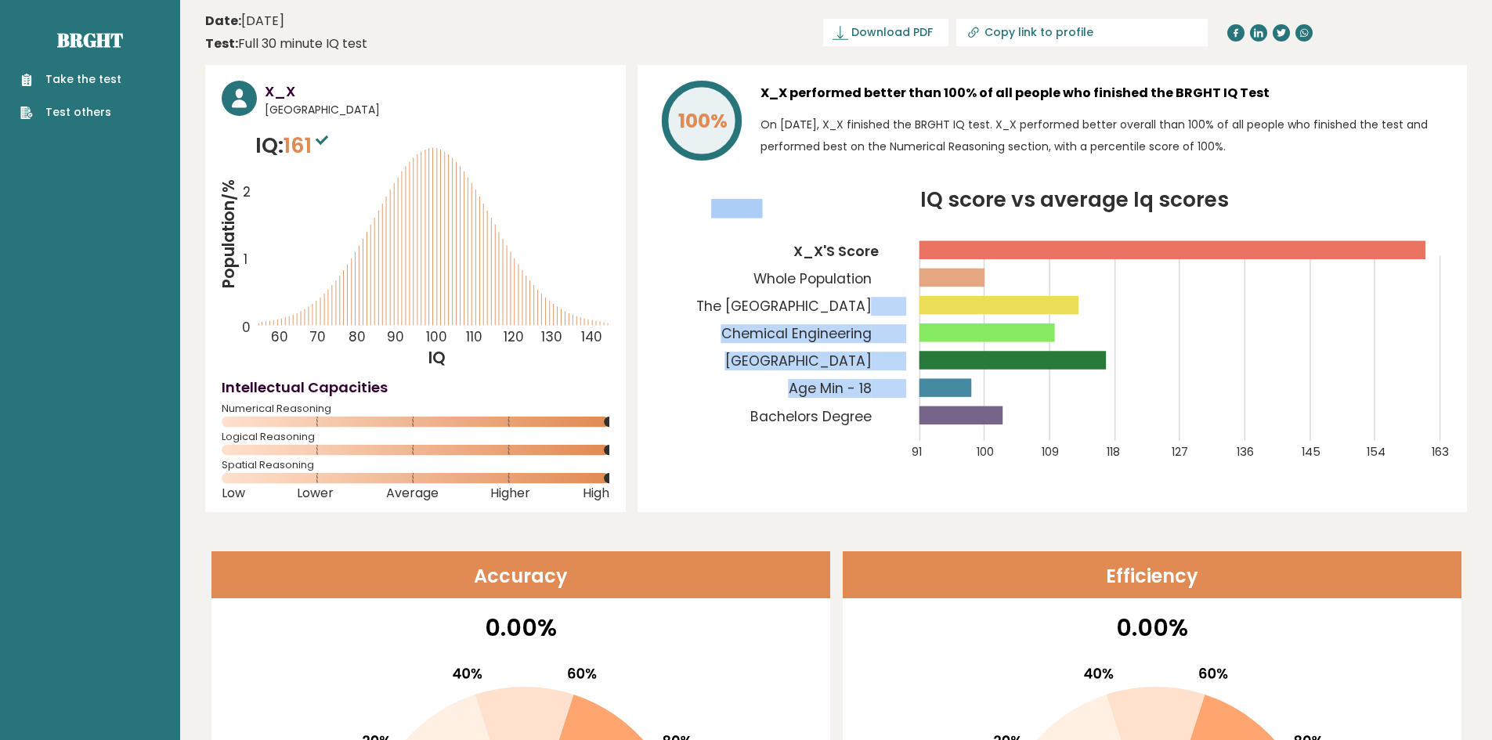
drag, startPoint x: 699, startPoint y: 308, endPoint x: 873, endPoint y: 298, distance: 174.2
click at [873, 298] on icon "IQ score vs average Iq scores 91 100 109 118 127 136 145 154 163 X_X'S Score Wh…" at bounding box center [1052, 334] width 796 height 288
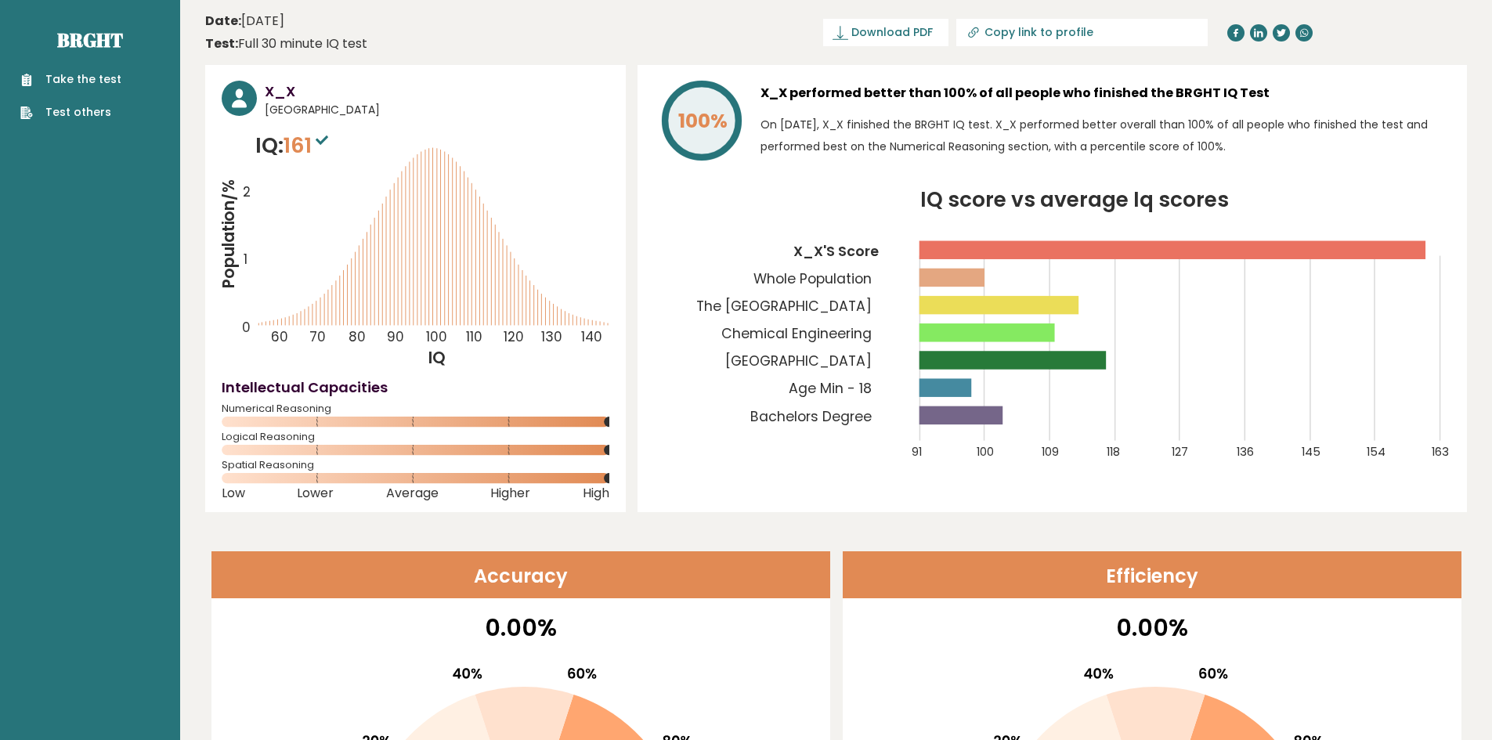
click at [687, 338] on icon "IQ score vs average Iq scores 91 100 109 118 127 136 145 154 163 X_X'S Score Wh…" at bounding box center [1052, 334] width 796 height 288
drag, startPoint x: 721, startPoint y: 334, endPoint x: 825, endPoint y: 335, distance: 104.2
click at [825, 335] on icon "IQ score vs average Iq scores 91 100 109 118 127 136 145 154 163 X_X'S Score Wh…" at bounding box center [1052, 334] width 796 height 288
click at [746, 355] on icon "IQ score vs average Iq scores 91 100 109 118 127 136 145 154 163 X_X'S Score Wh…" at bounding box center [1052, 334] width 796 height 288
drag, startPoint x: 876, startPoint y: 336, endPoint x: 735, endPoint y: 334, distance: 141.0
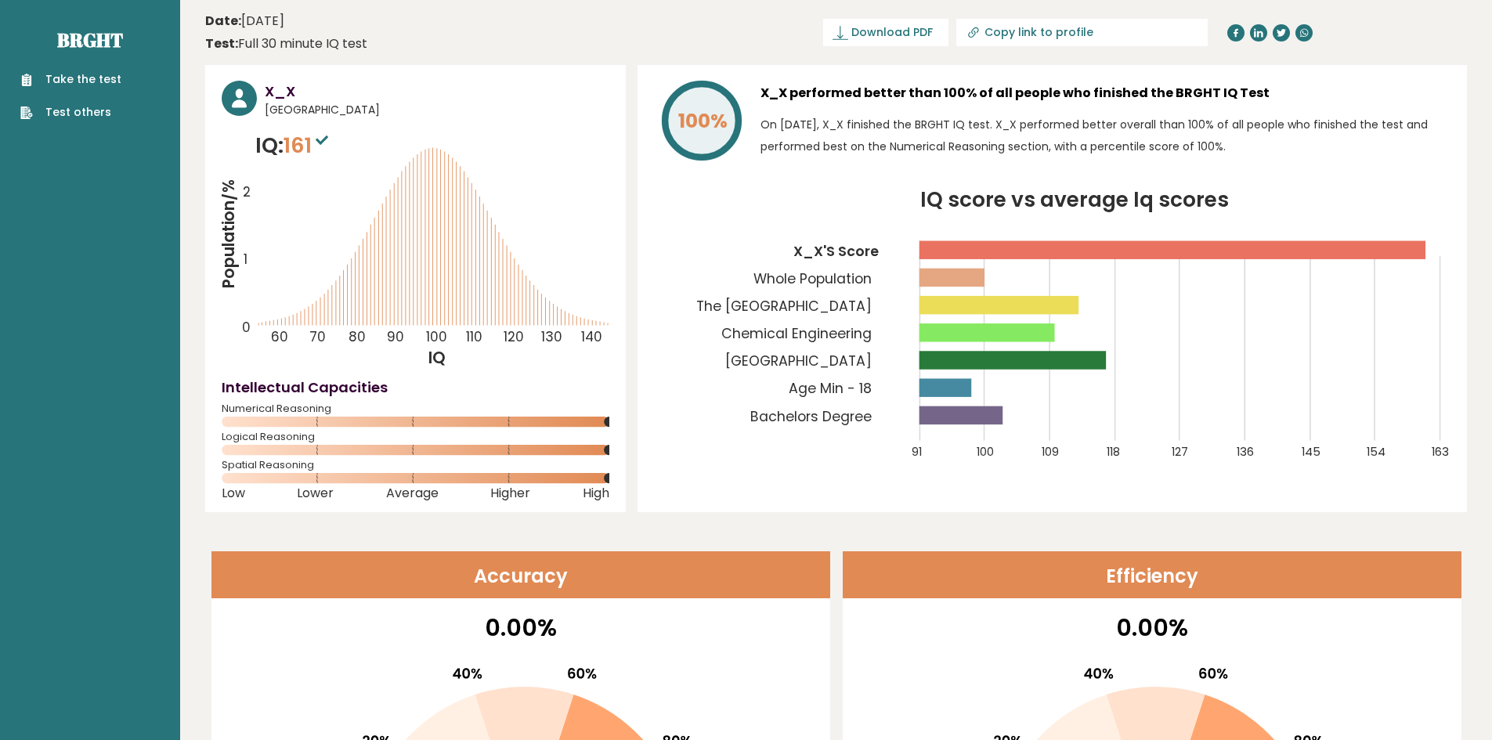
click at [739, 332] on text "Chemical Engineering" at bounding box center [808, 271] width 195 height 144
click at [716, 373] on icon "IQ score vs average Iq scores 91 100 109 118 127 136 145 154 163 X_X'S Score Wh…" at bounding box center [1052, 334] width 796 height 288
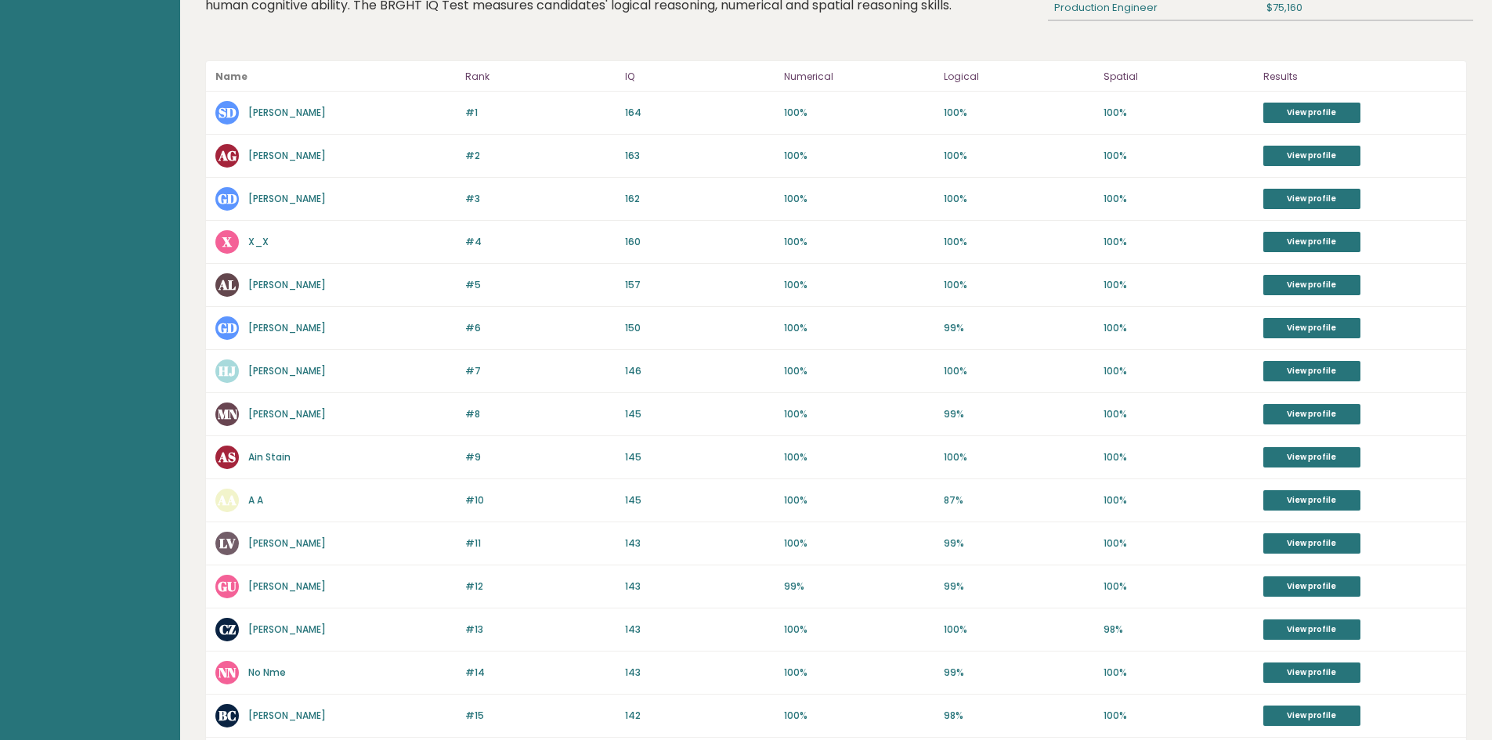
scroll to position [168, 0]
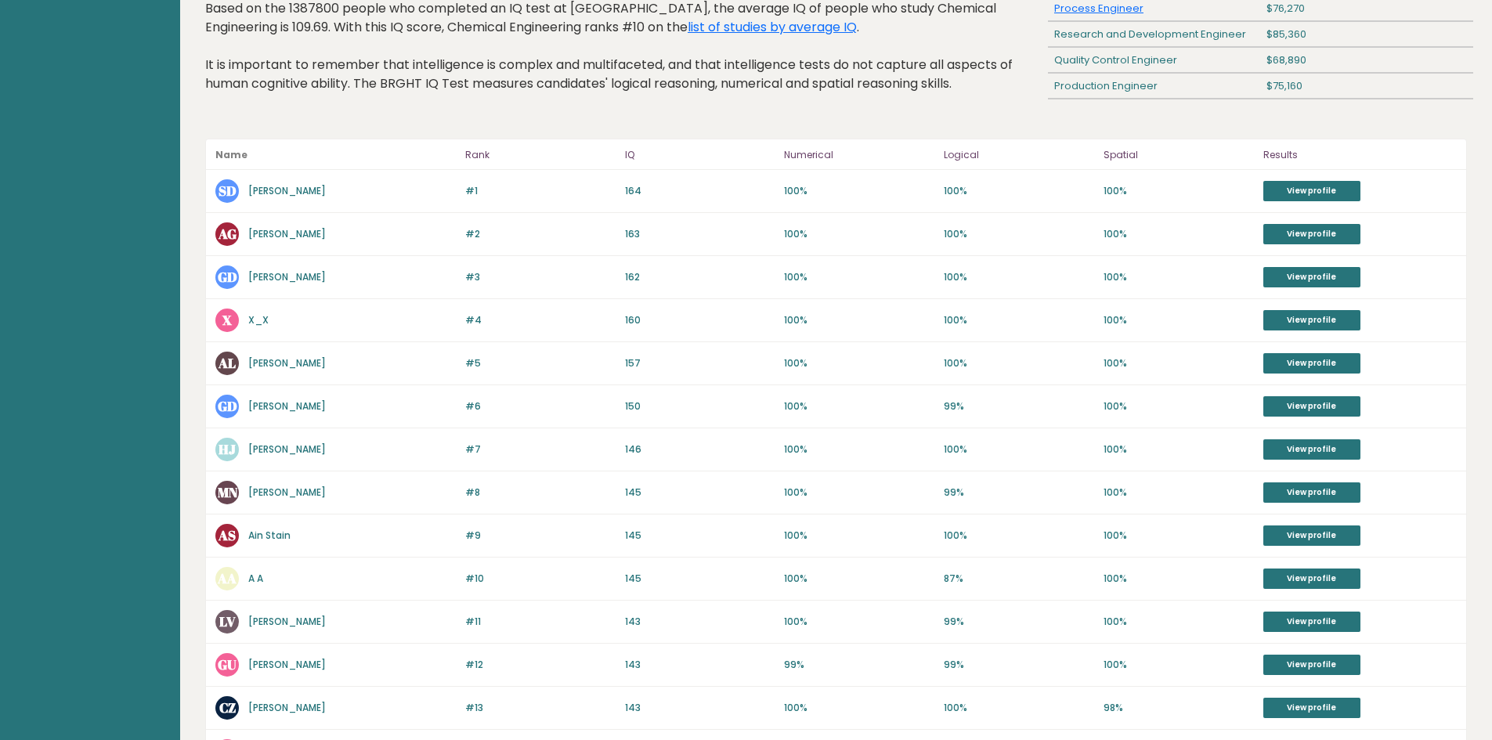
click at [291, 193] on link "[PERSON_NAME]" at bounding box center [287, 190] width 78 height 13
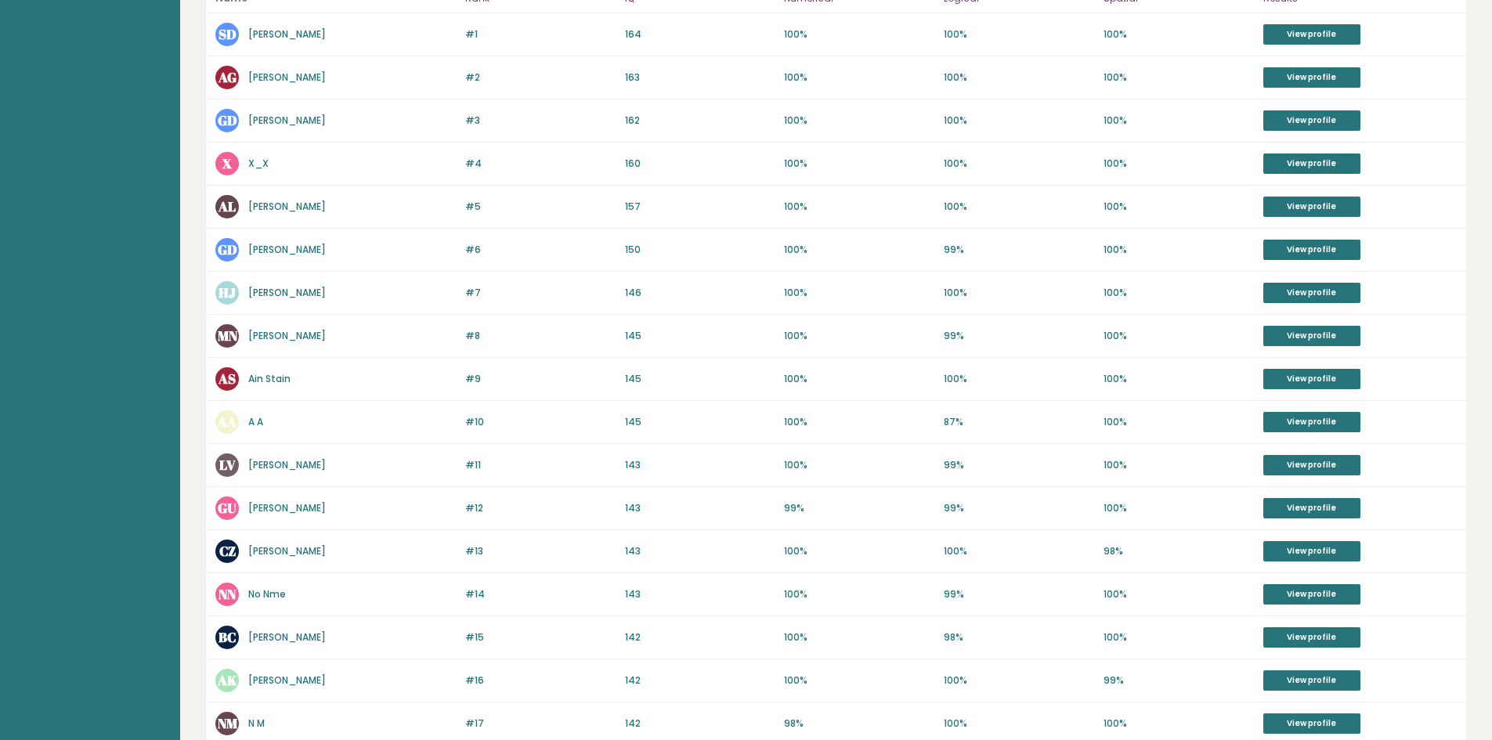
scroll to position [12, 0]
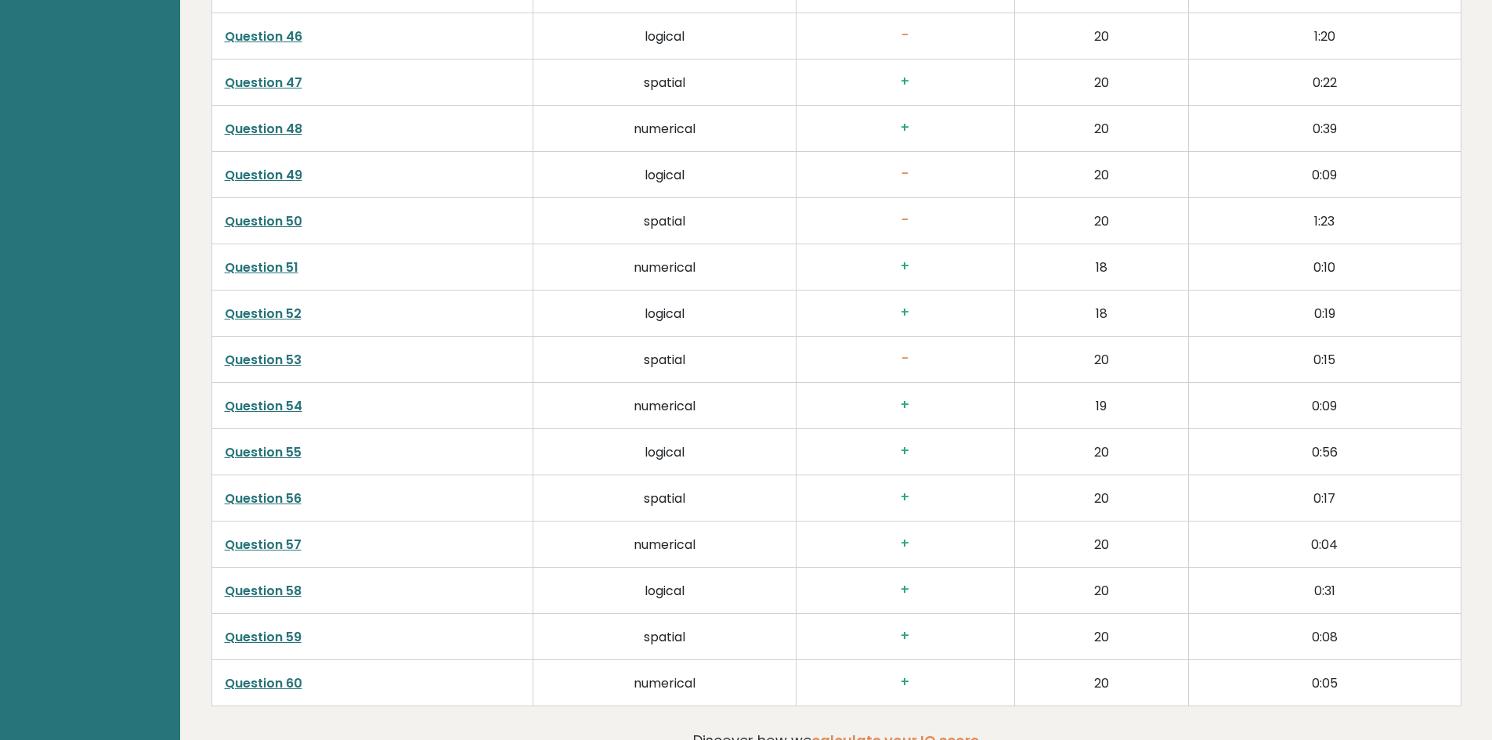
scroll to position [4801, 0]
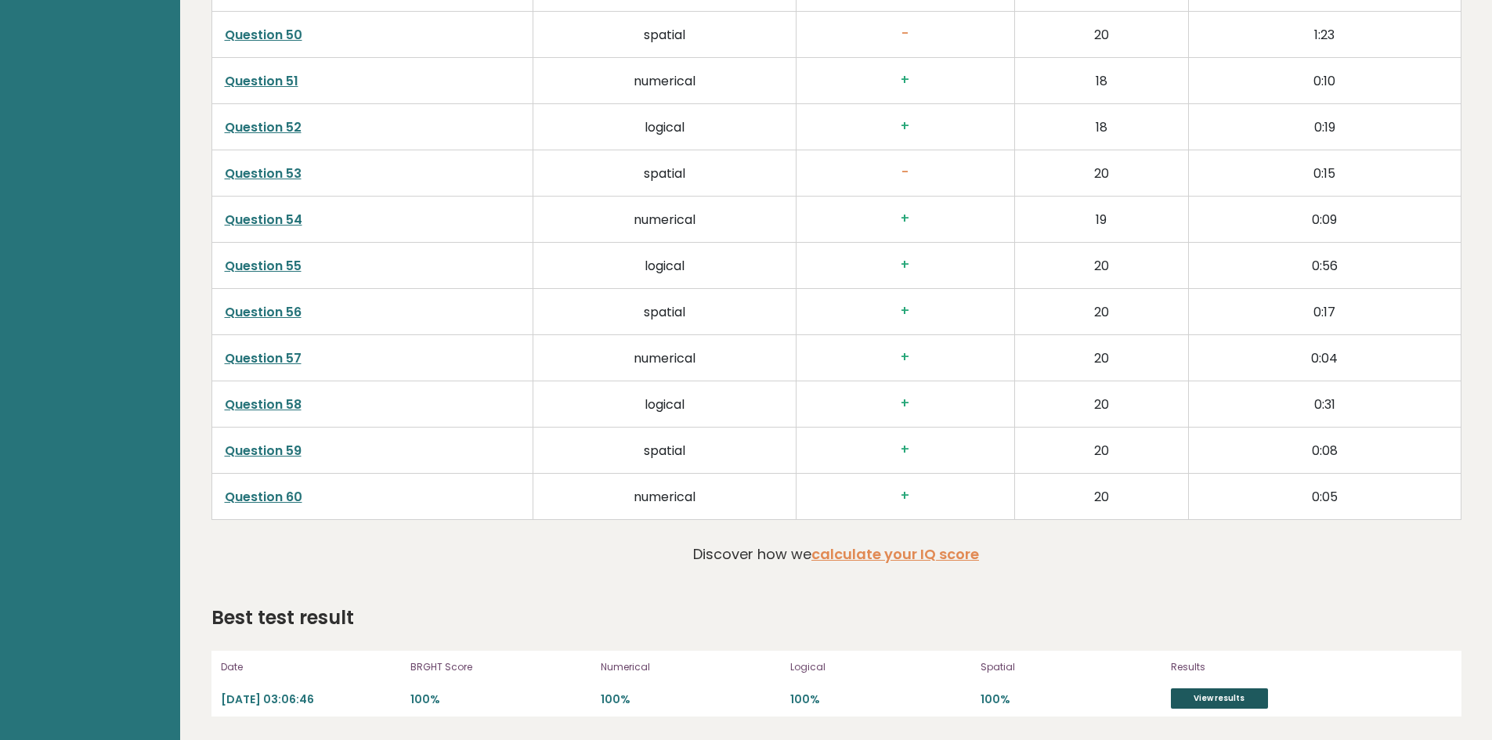
drag, startPoint x: 1234, startPoint y: 711, endPoint x: 1227, endPoint y: 702, distance: 11.7
click at [1230, 707] on div "Date [DATE] 03:06:46 BRGHT Score 100% Numerical 100% Logical 100% Spatial 100% …" at bounding box center [836, 684] width 1250 height 66
click at [1227, 702] on link "View results" at bounding box center [1219, 698] width 97 height 20
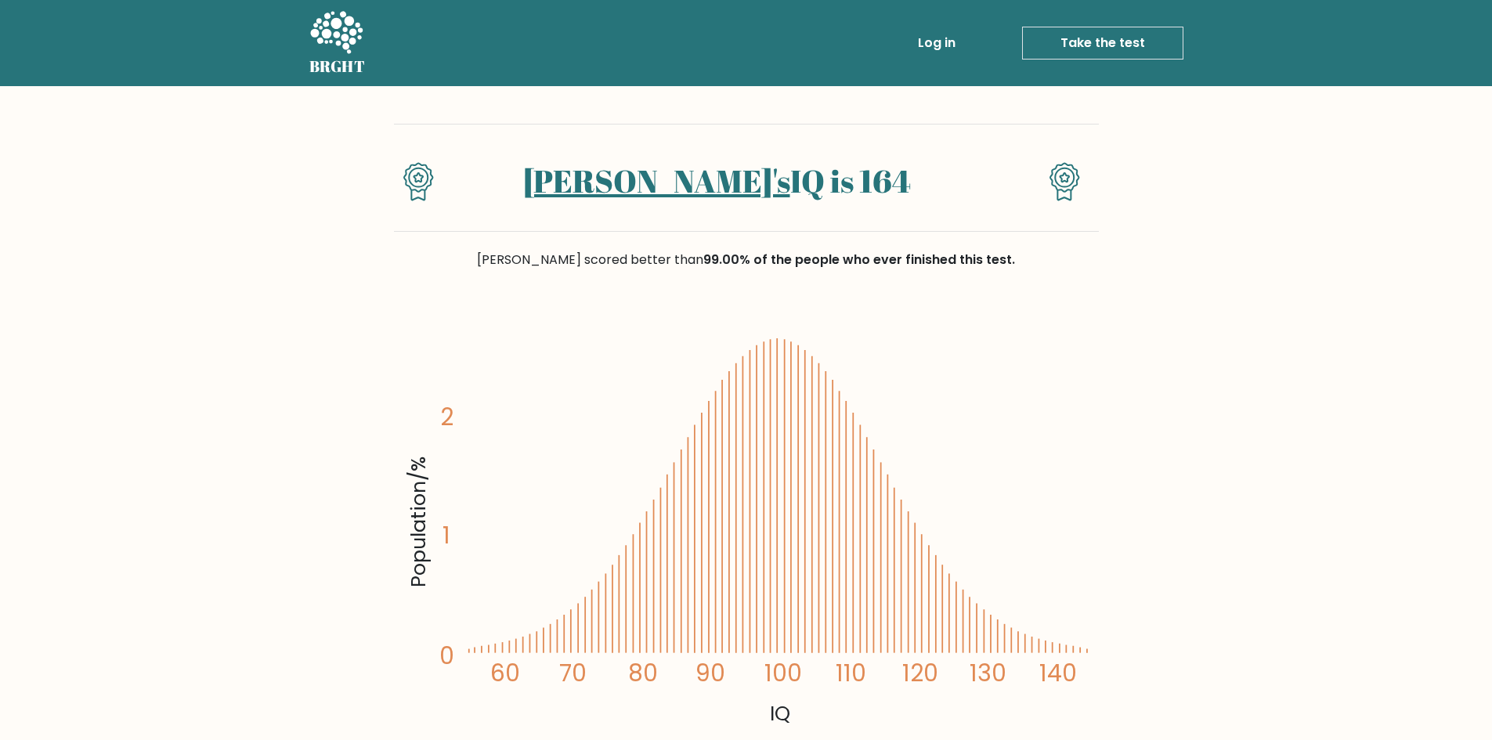
scroll to position [157, 0]
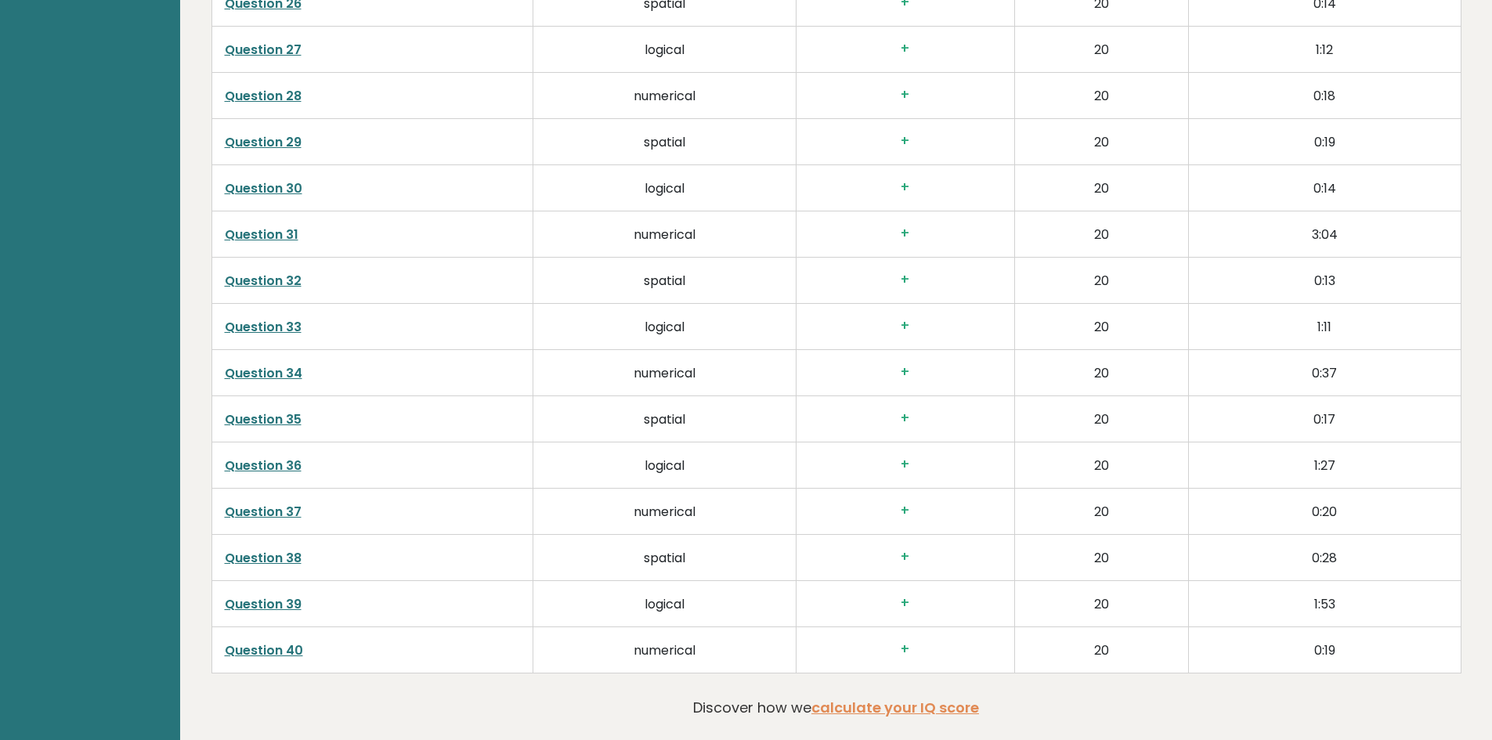
scroll to position [3793, 0]
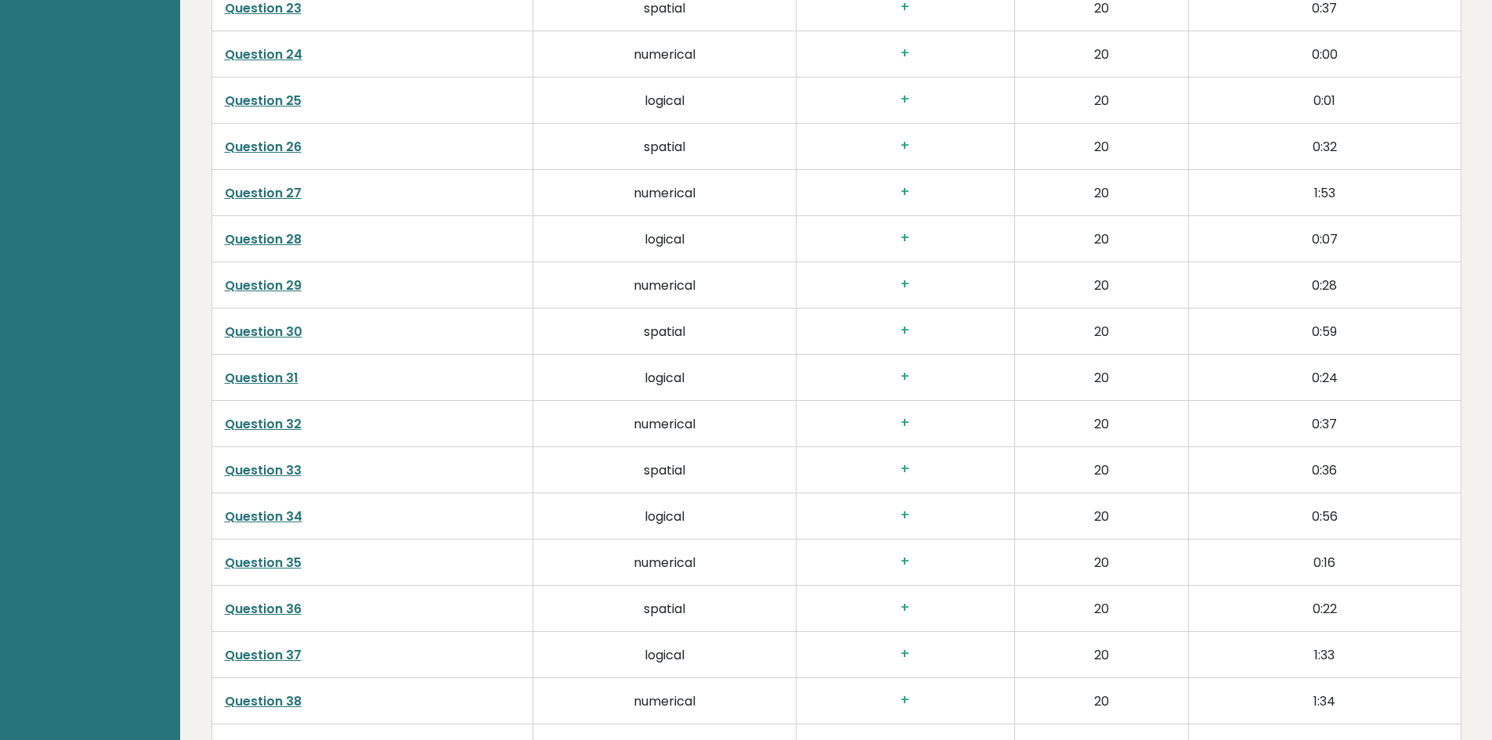
scroll to position [3821, 0]
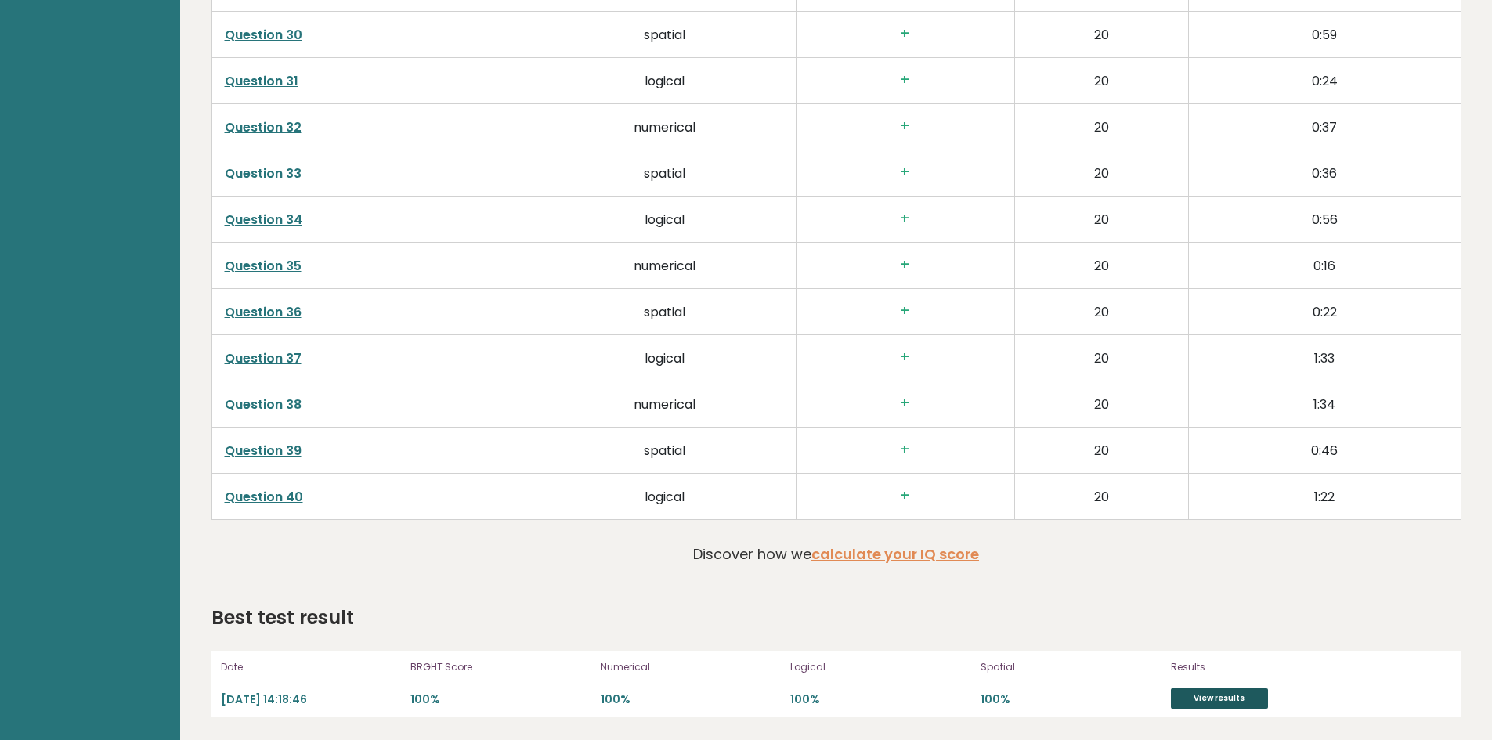
click at [1212, 701] on link "View results" at bounding box center [1219, 698] width 97 height 20
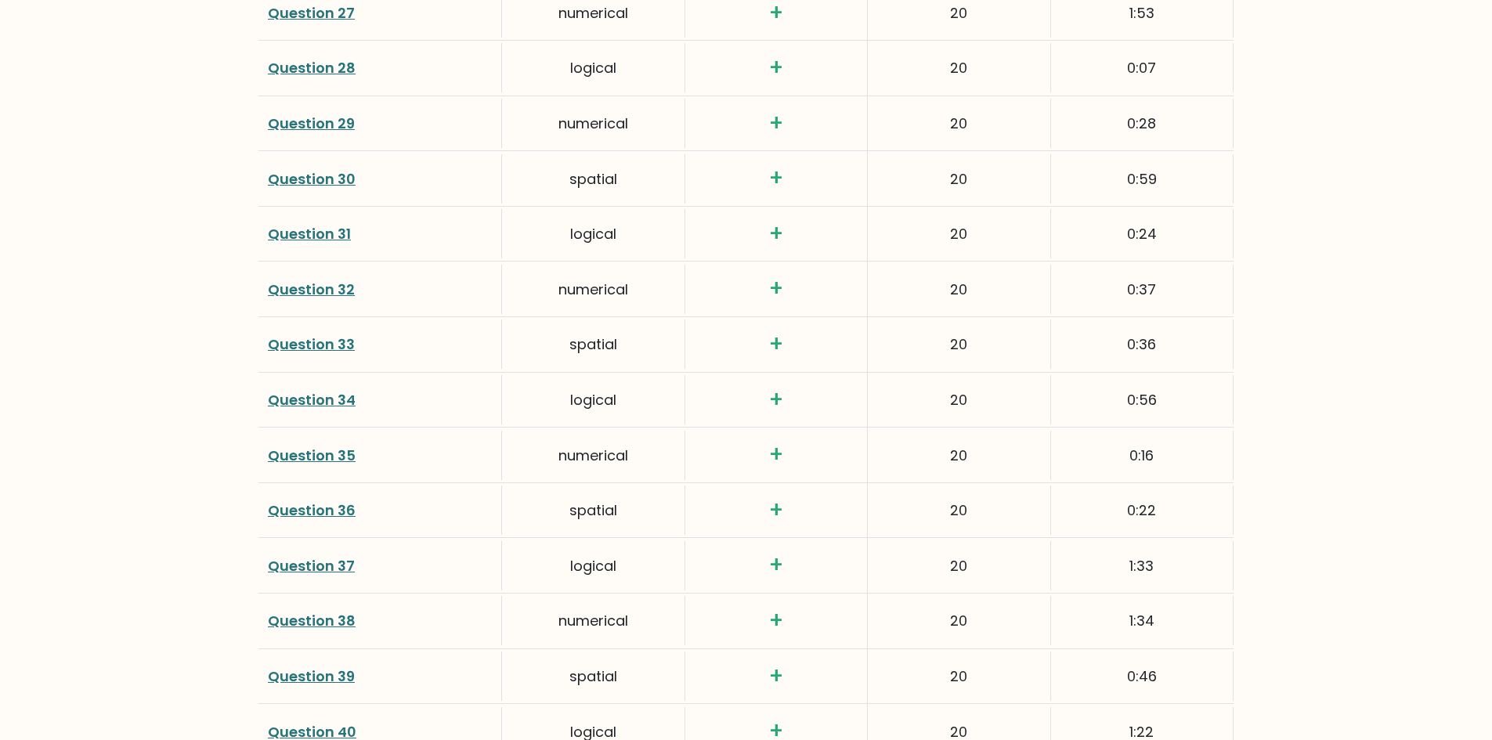
scroll to position [3759, 0]
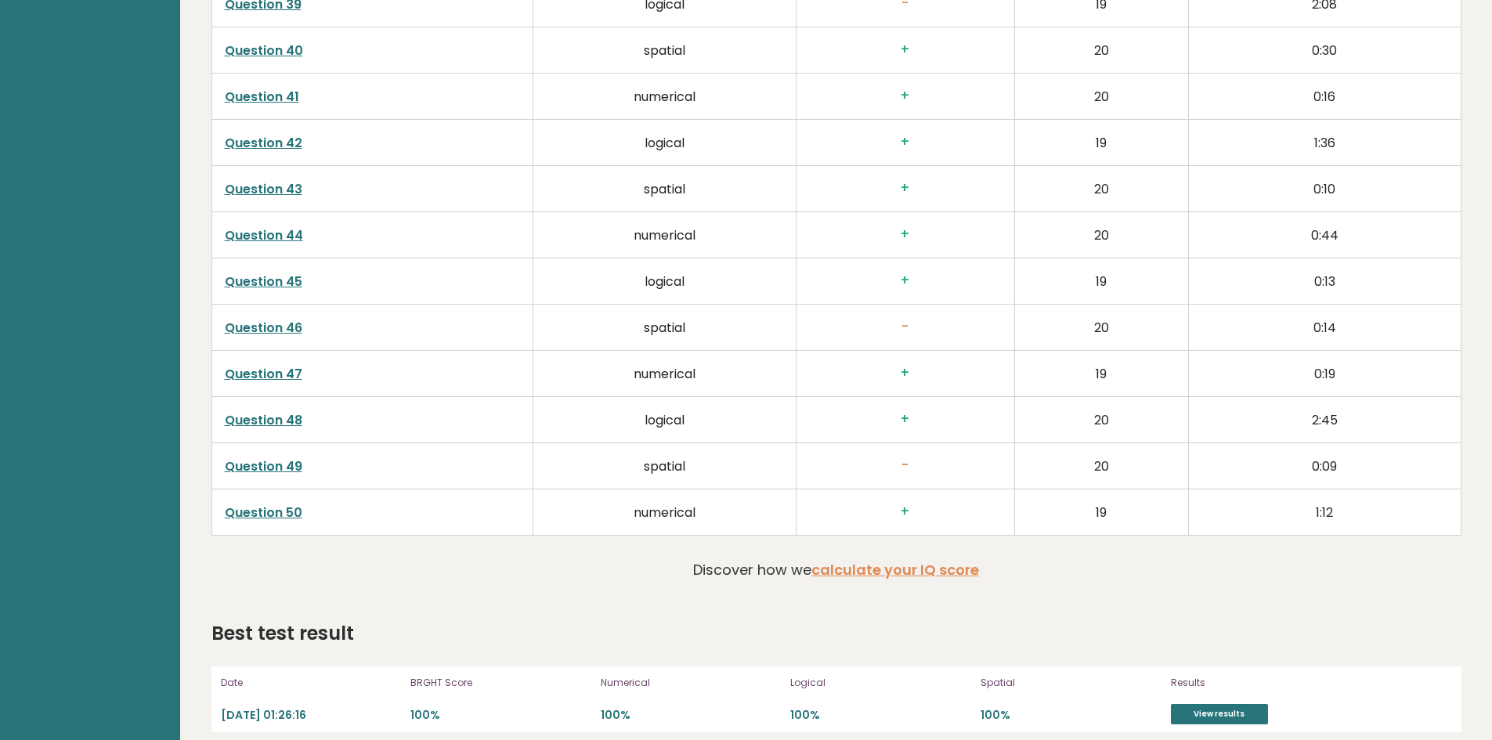
scroll to position [4302, 0]
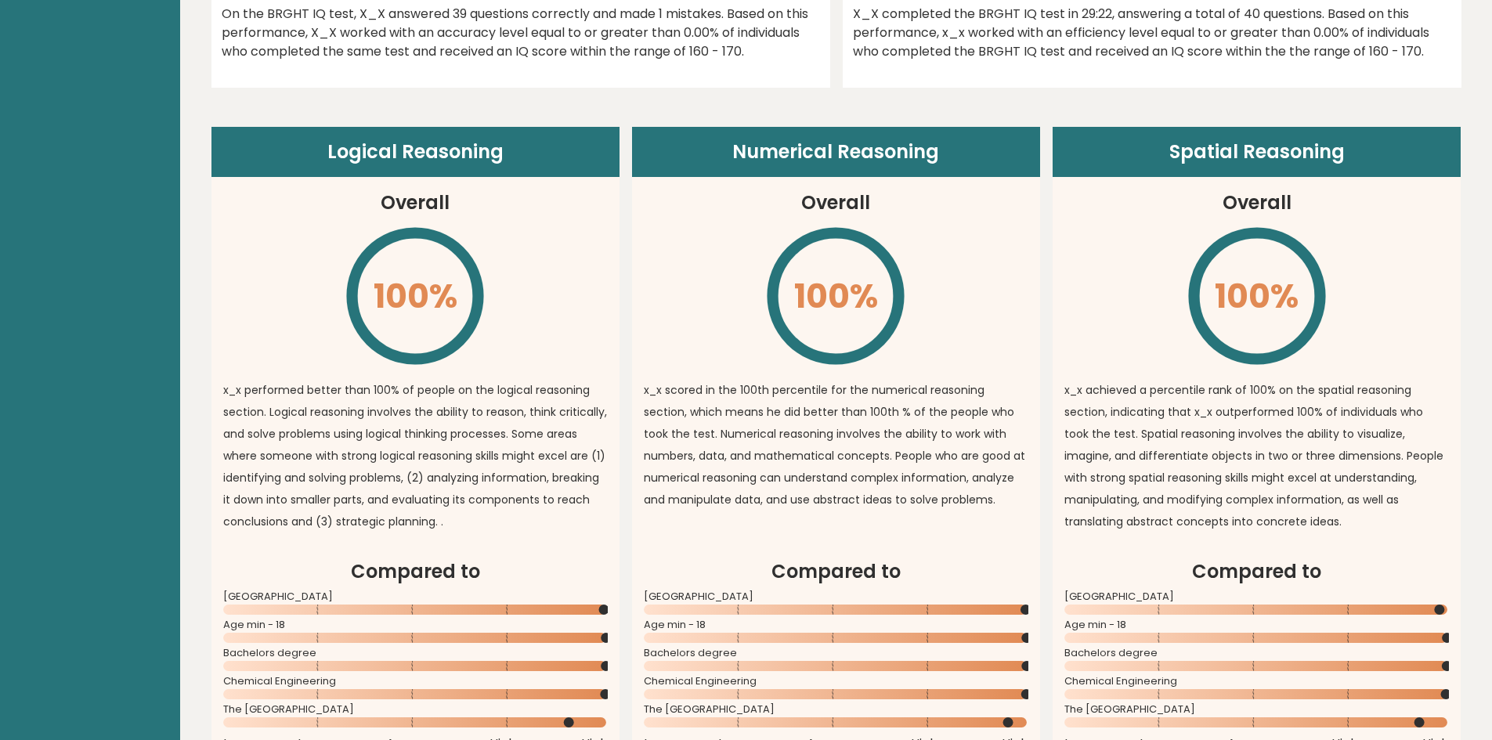
scroll to position [1331, 0]
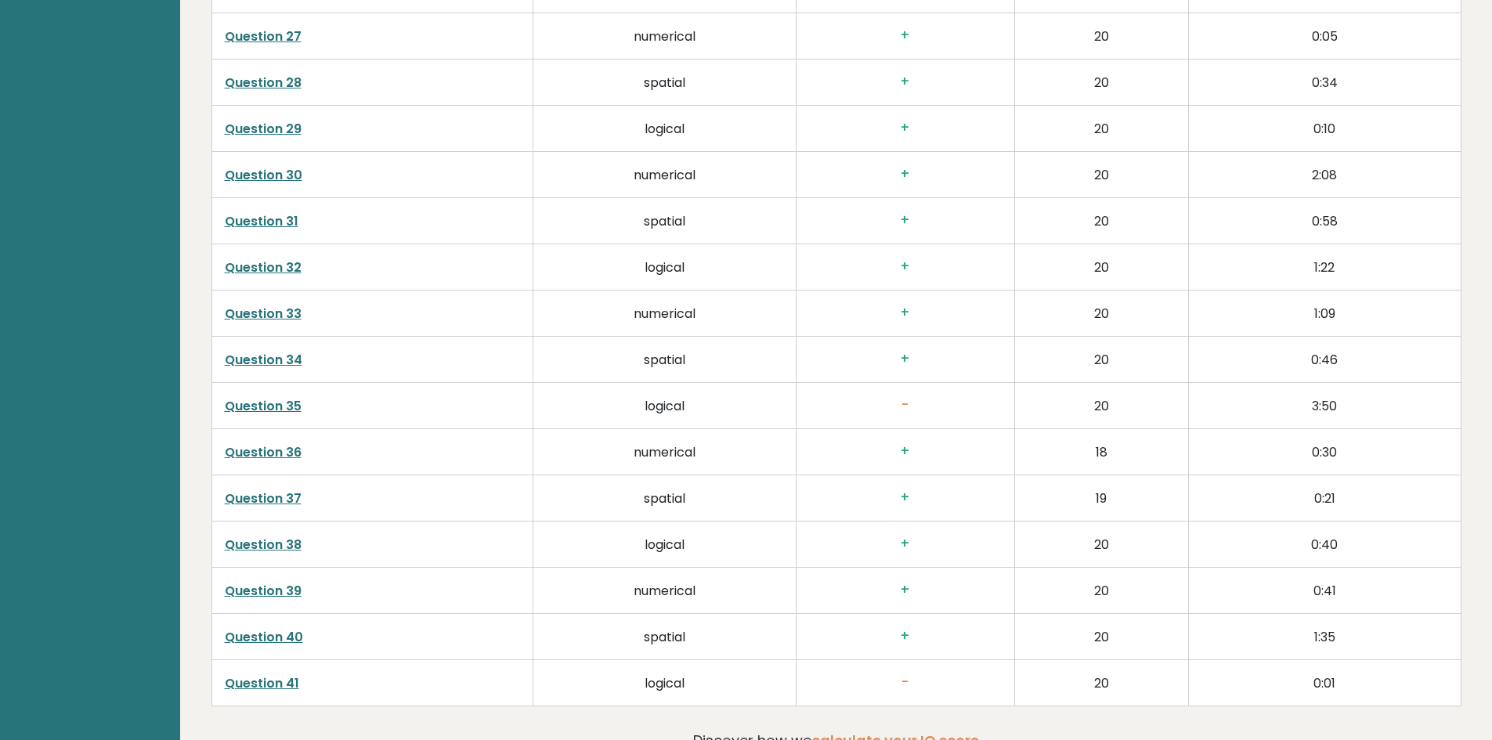
scroll to position [3886, 0]
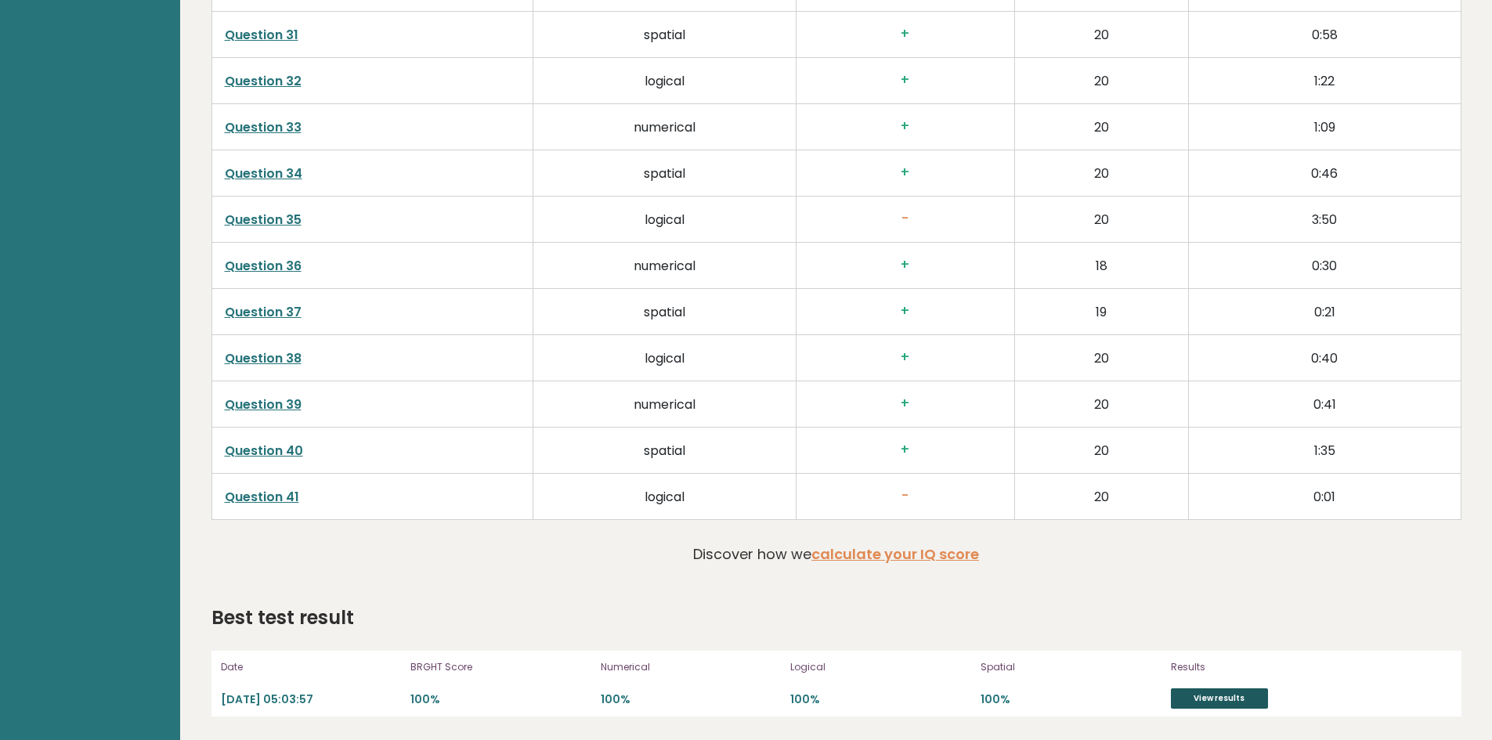
click at [1190, 704] on link "View results" at bounding box center [1219, 698] width 97 height 20
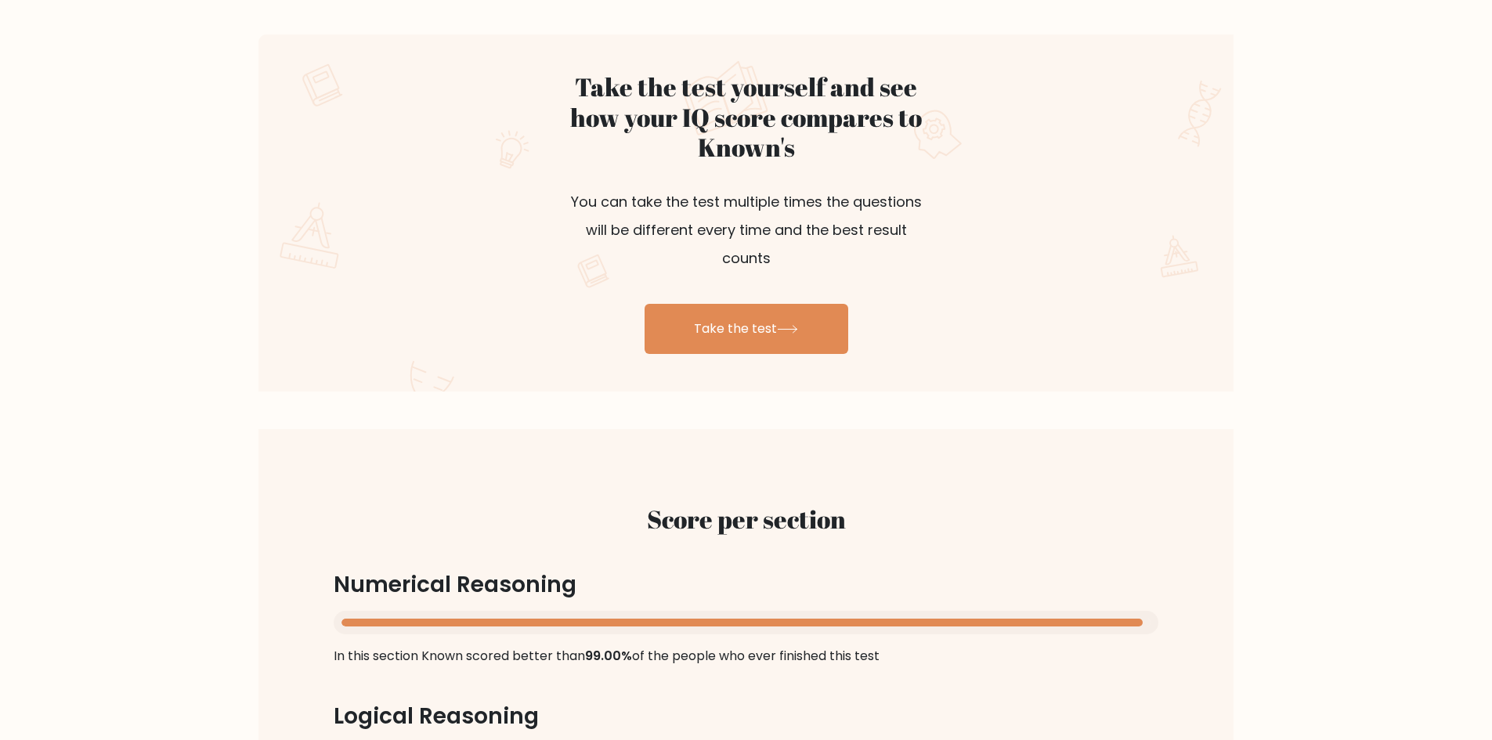
scroll to position [392, 0]
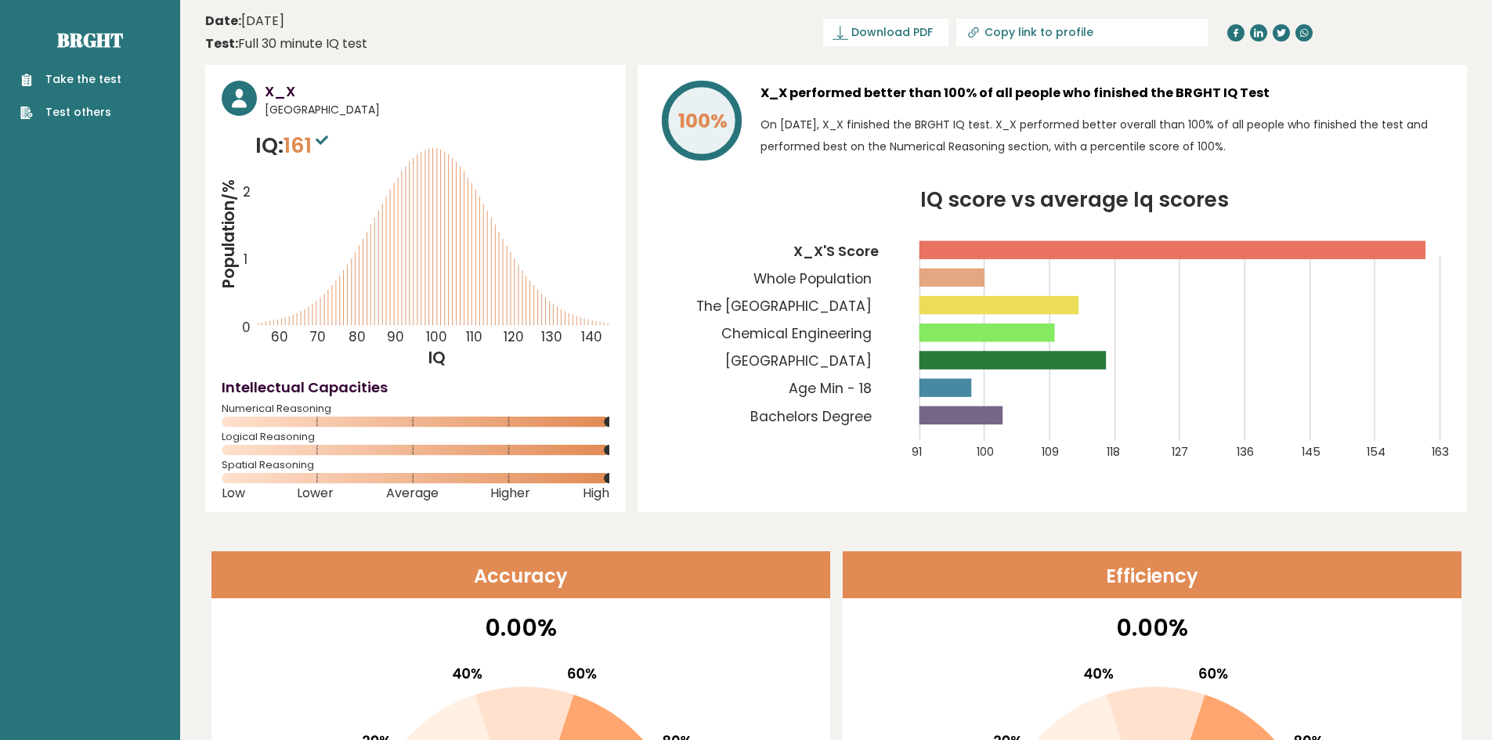
scroll to position [647, 0]
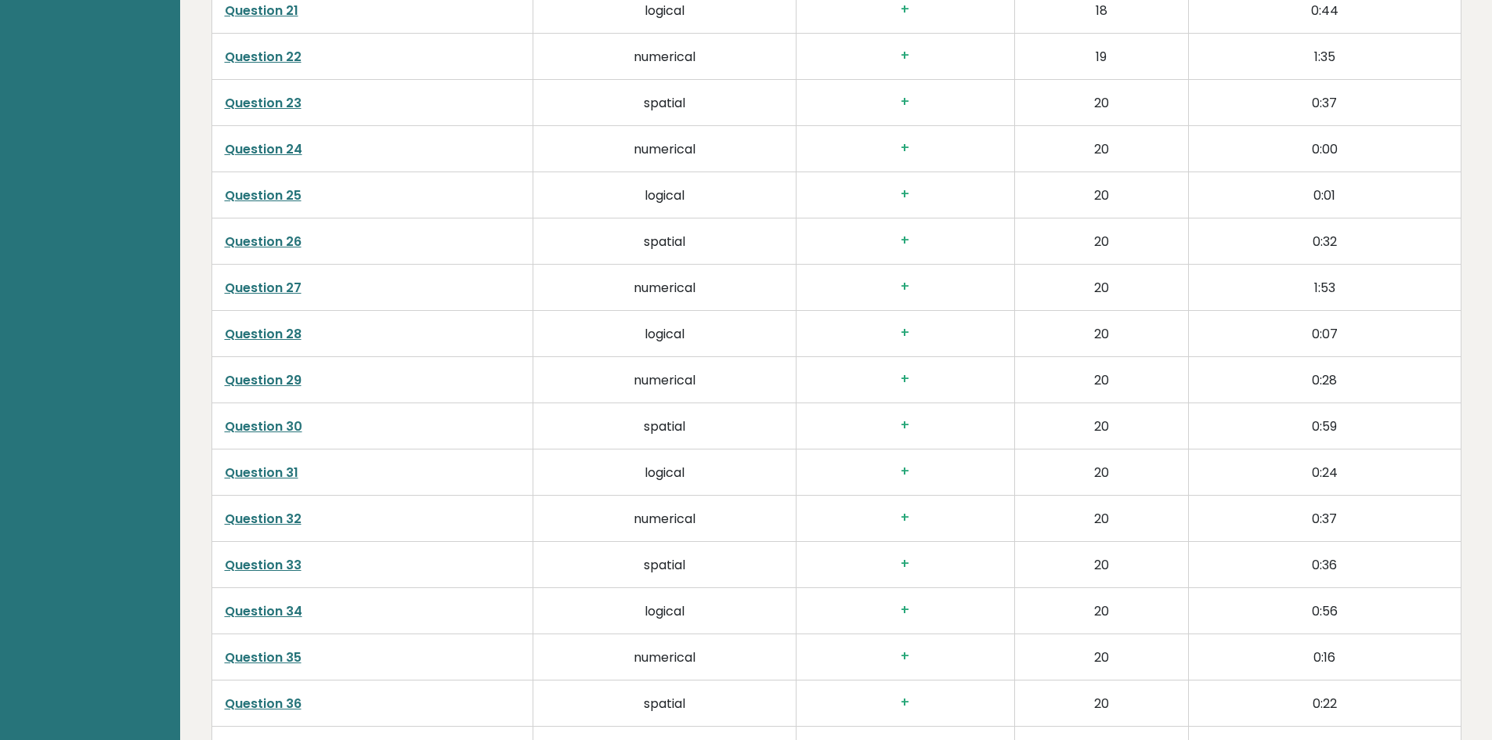
scroll to position [3116, 0]
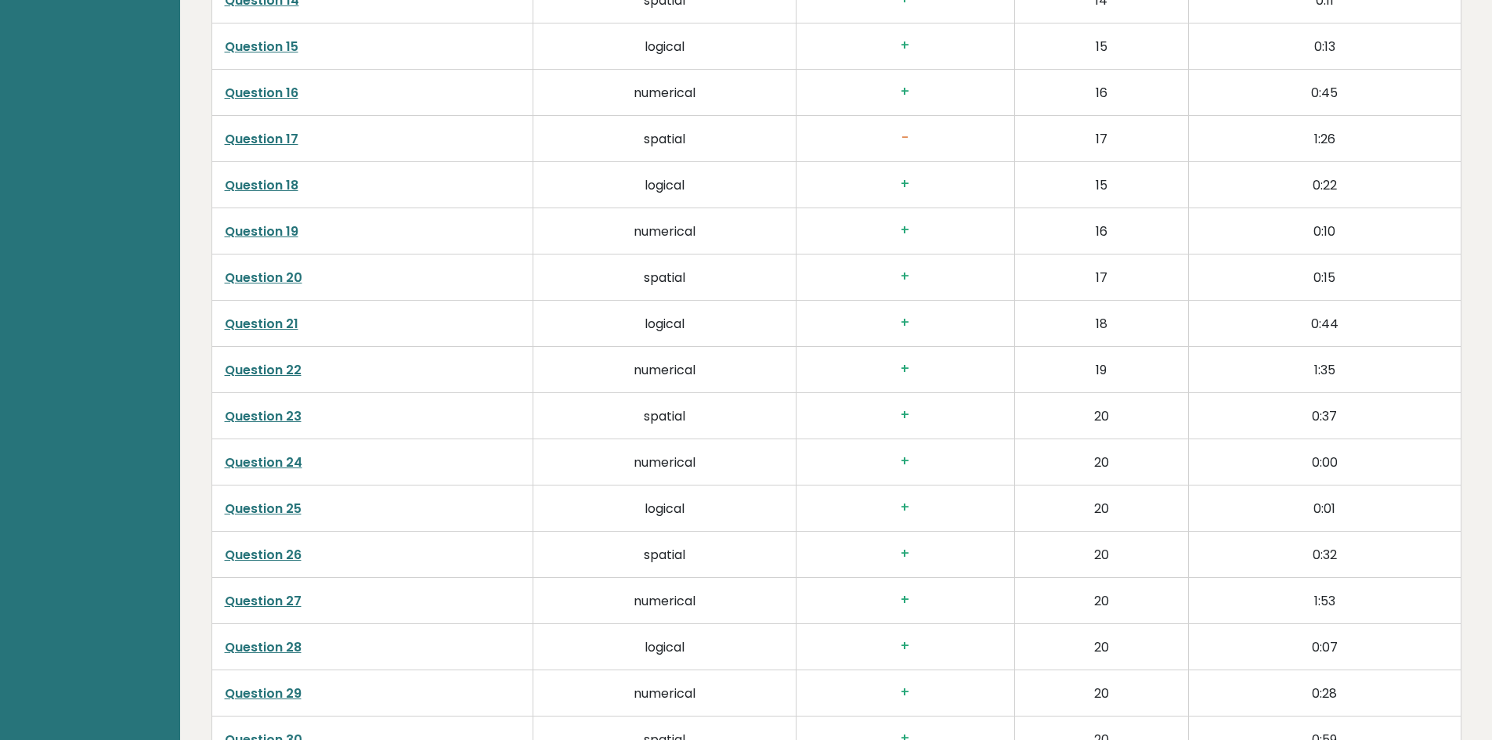
click at [275, 146] on link "Question 17" at bounding box center [262, 139] width 74 height 18
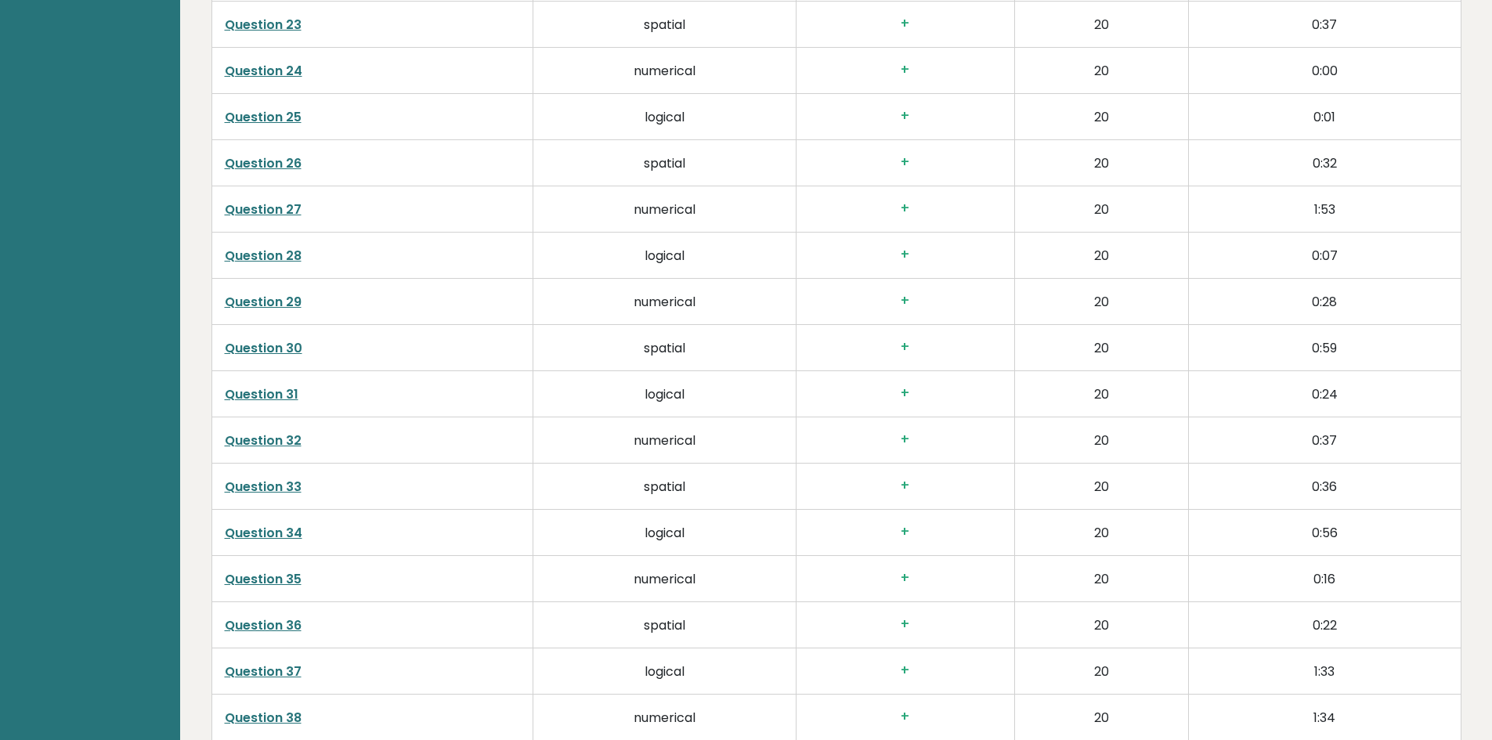
scroll to position [3430, 0]
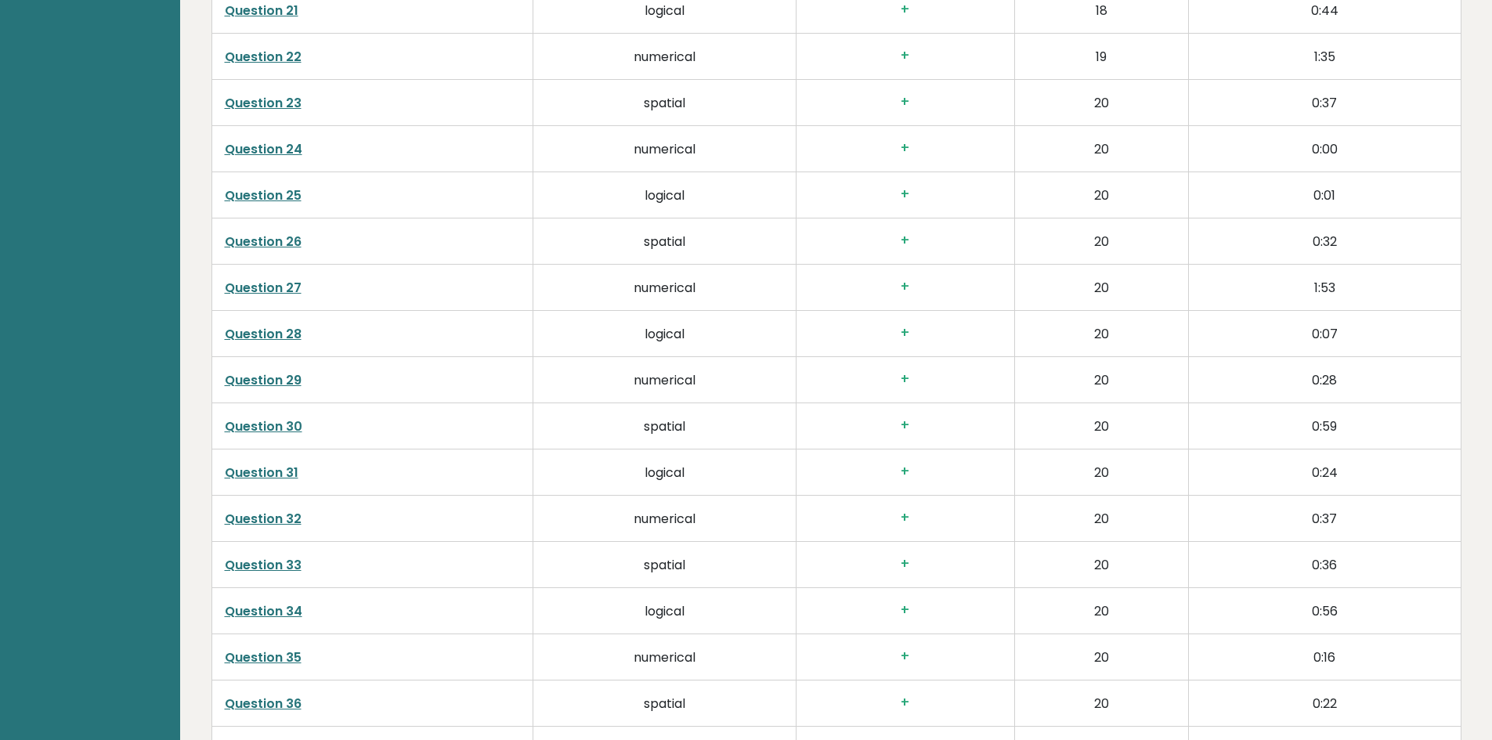
click at [258, 160] on td "Question 24" at bounding box center [372, 148] width 322 height 46
click at [265, 151] on link "Question 24" at bounding box center [264, 149] width 78 height 18
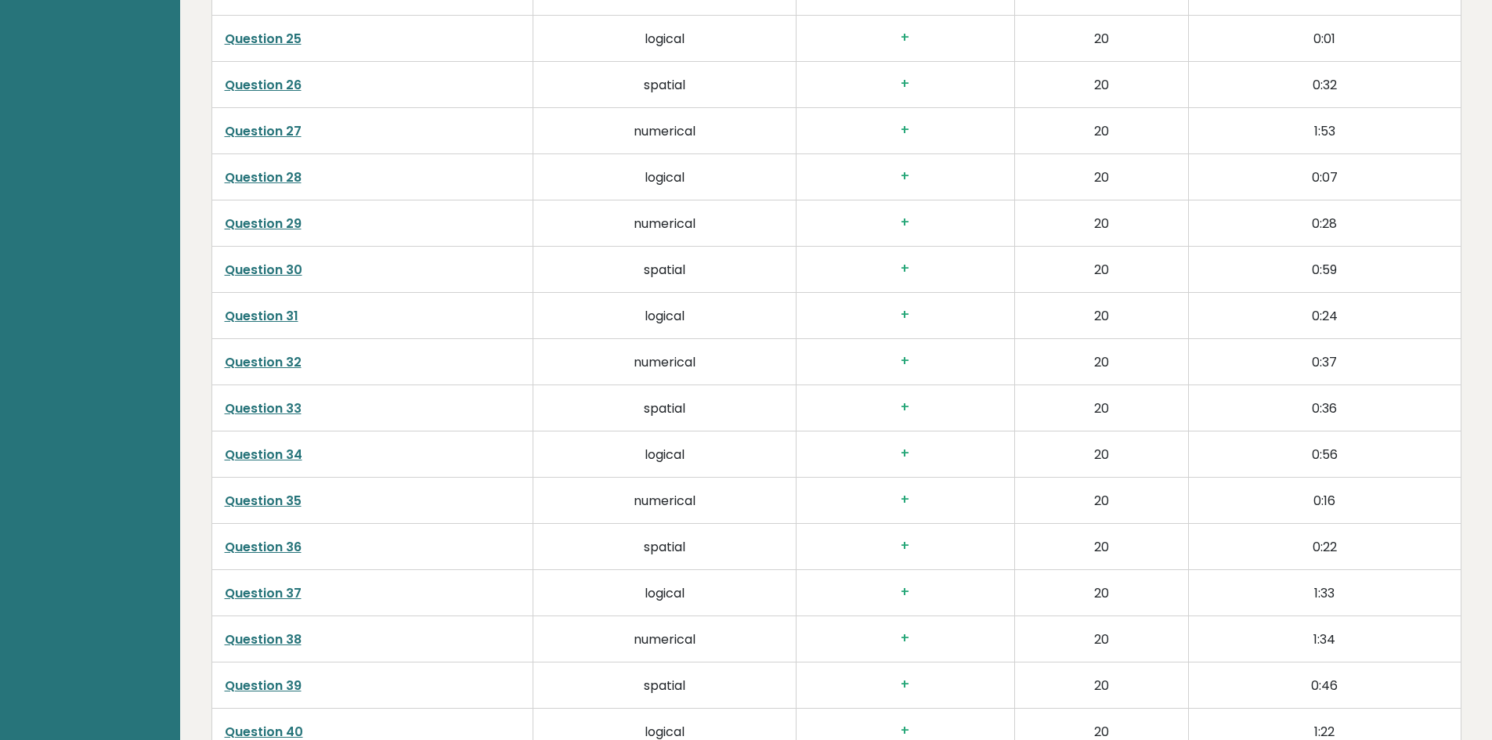
scroll to position [3821, 0]
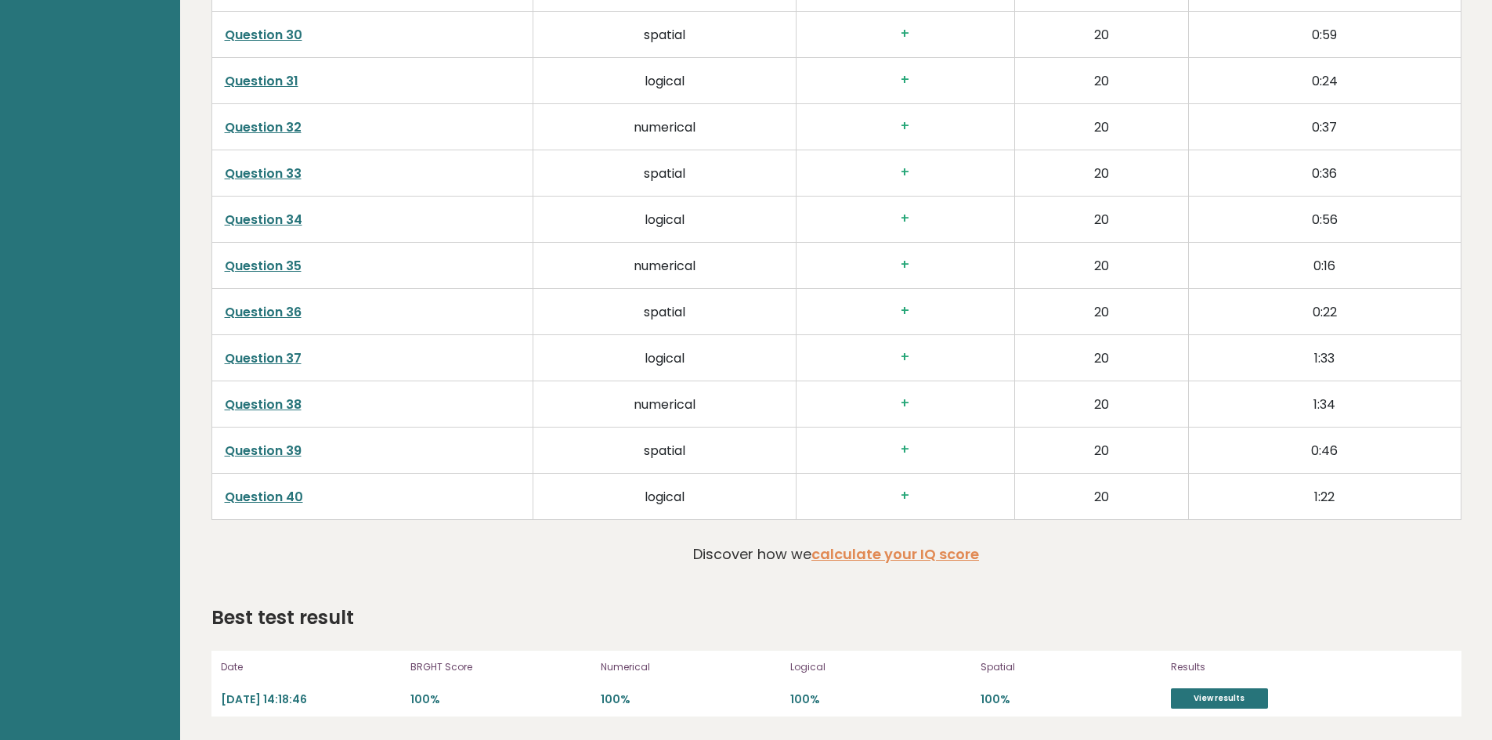
click at [271, 446] on link "Question 39" at bounding box center [263, 451] width 77 height 18
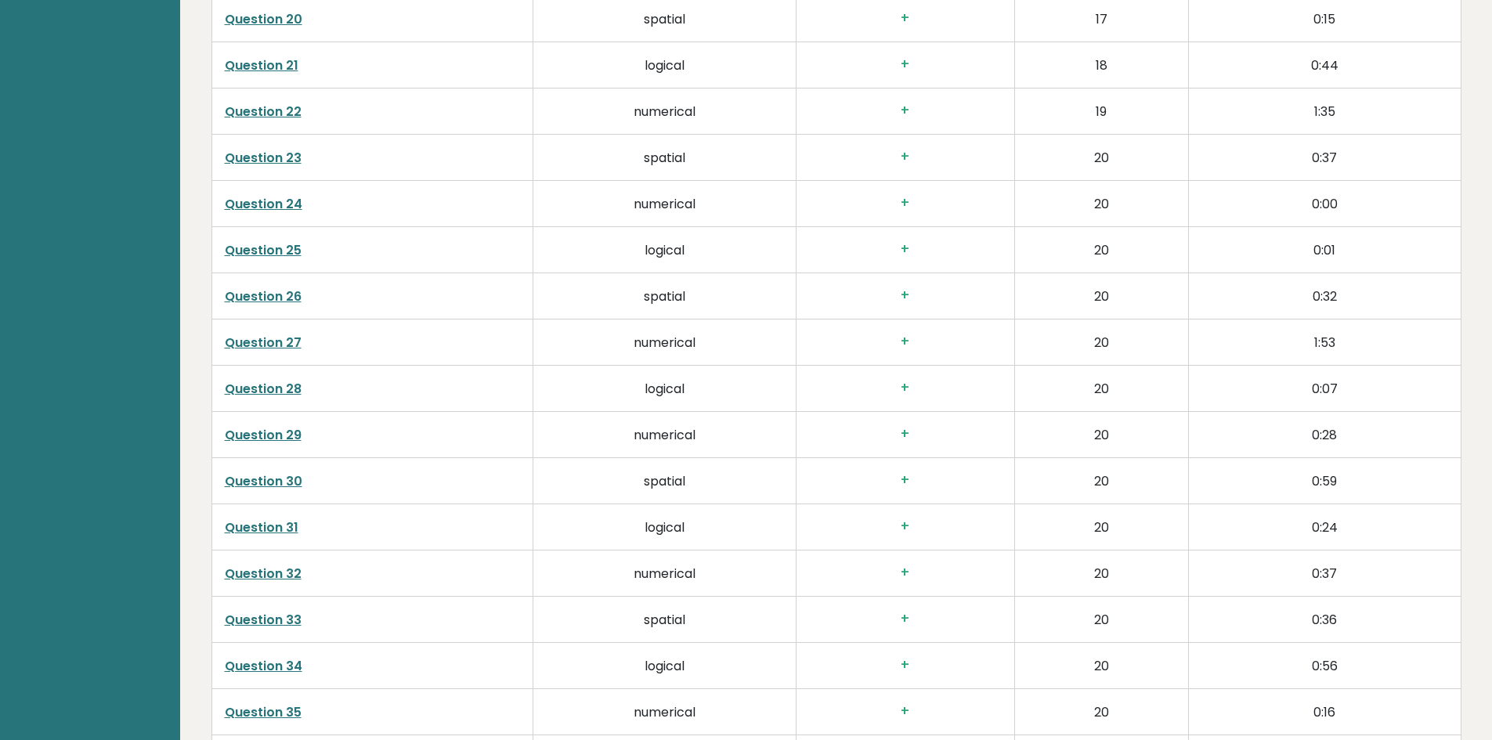
scroll to position [0, 0]
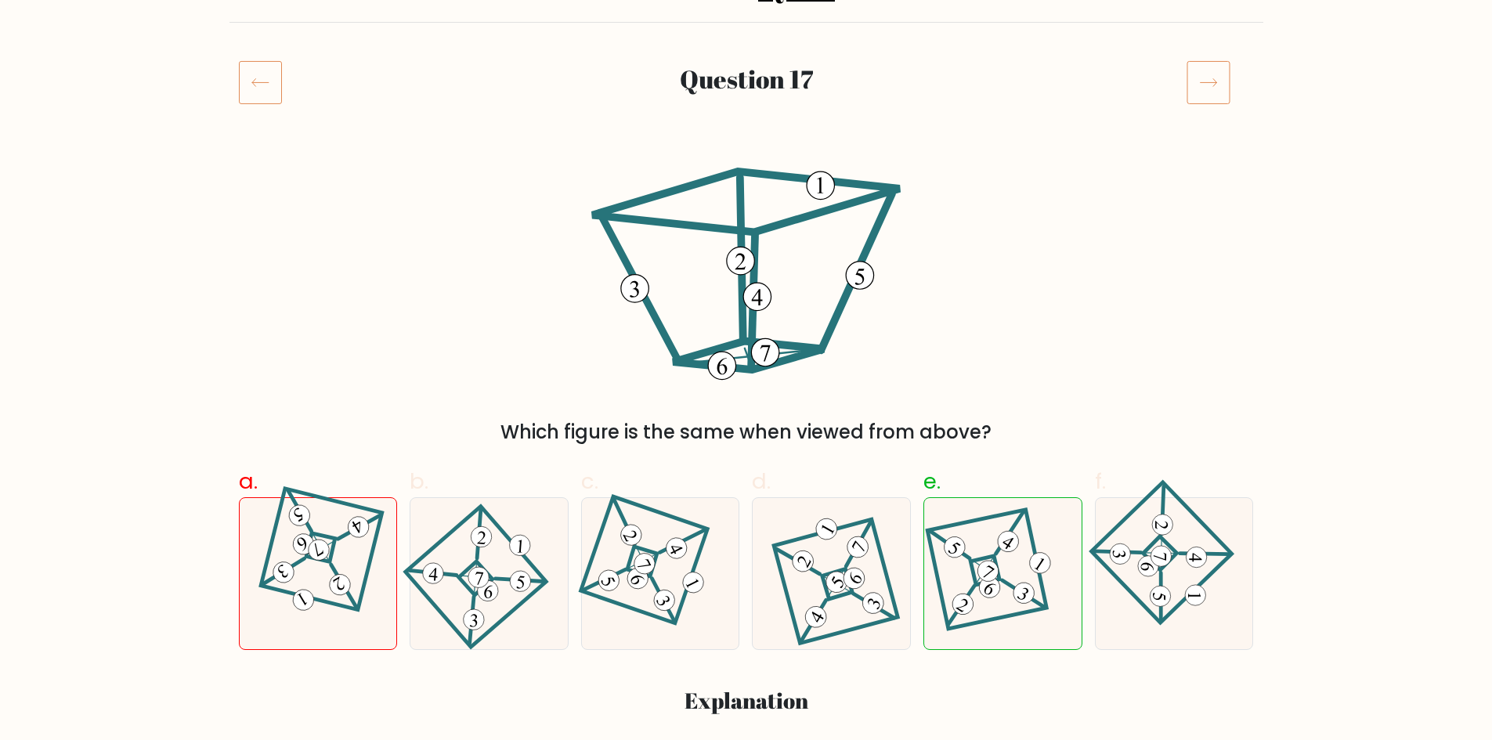
scroll to position [392, 0]
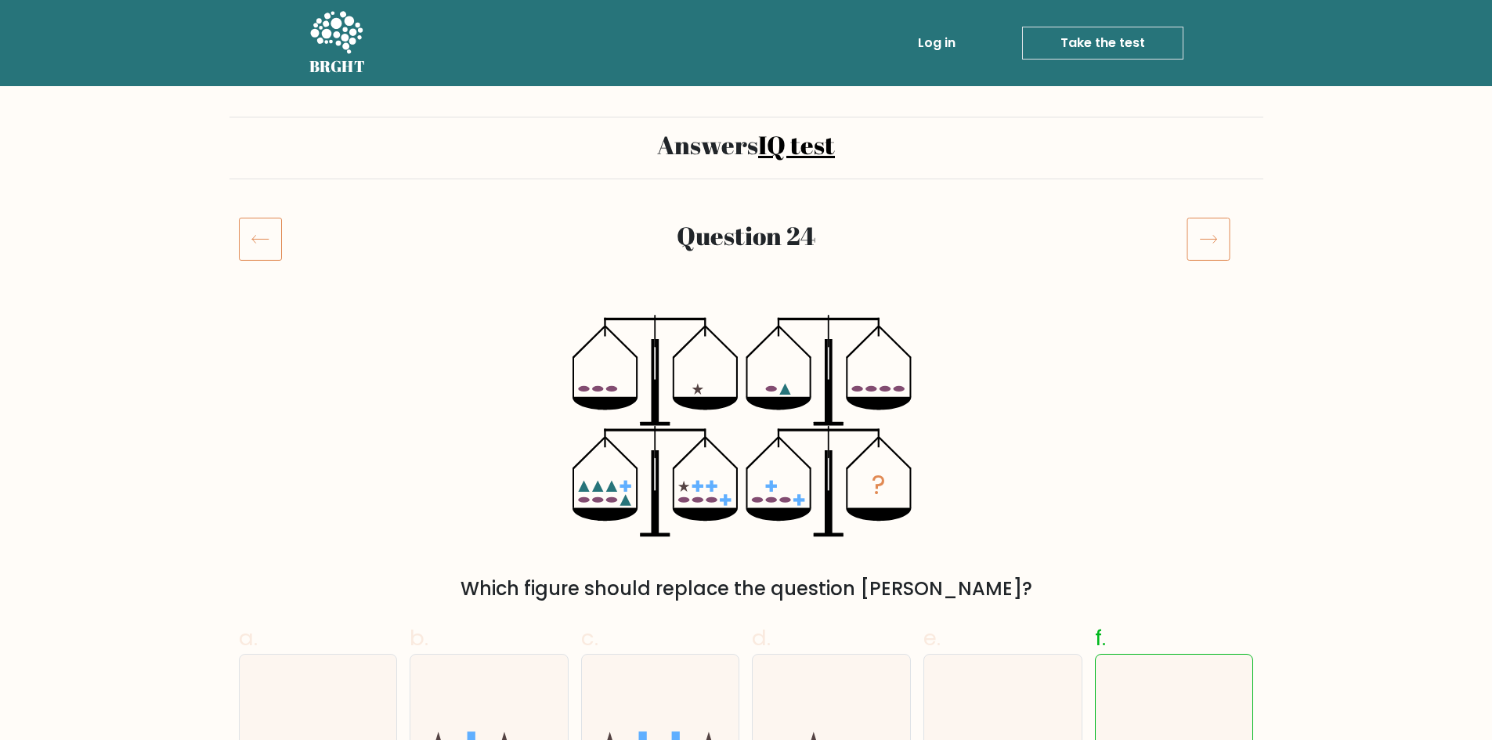
scroll to position [235, 0]
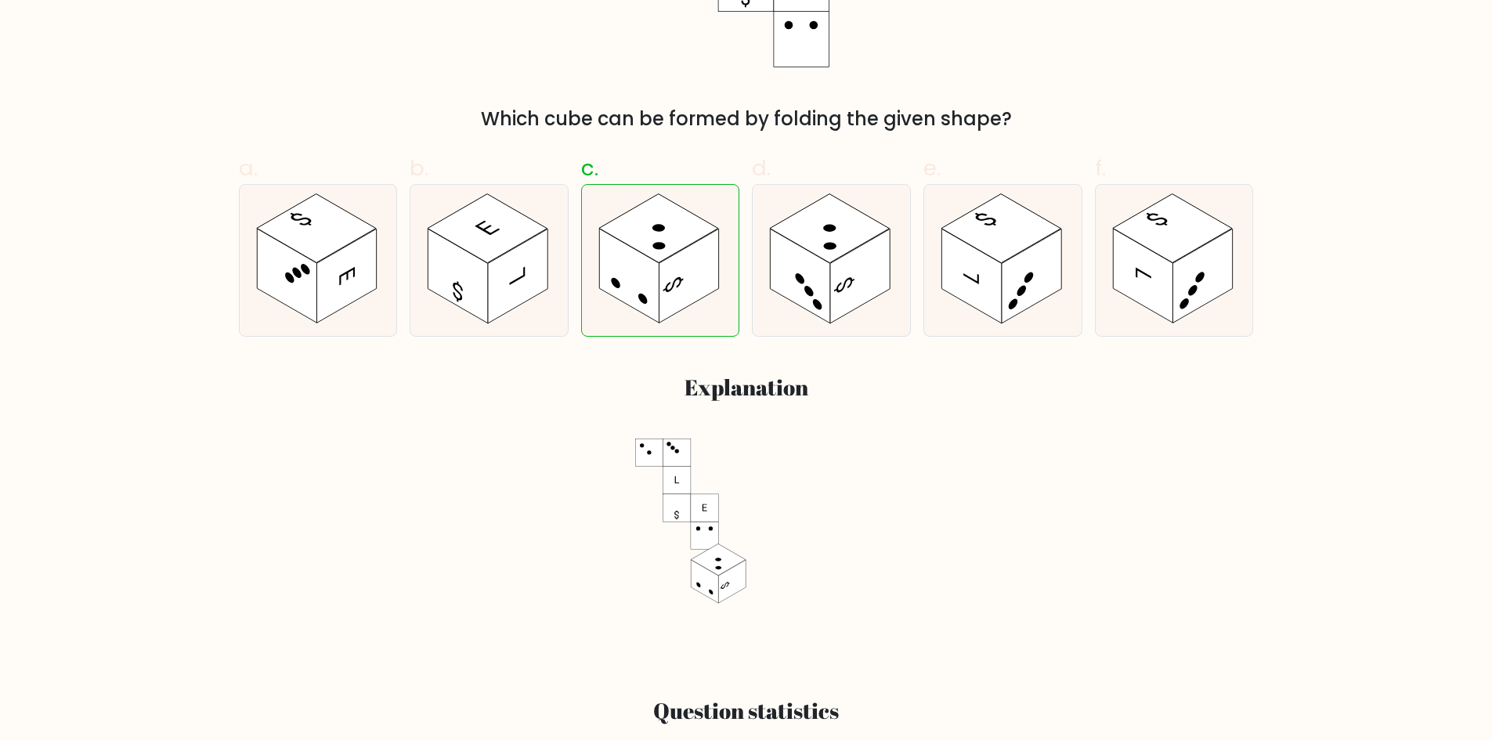
scroll to position [705, 0]
